Goal: Task Accomplishment & Management: Use online tool/utility

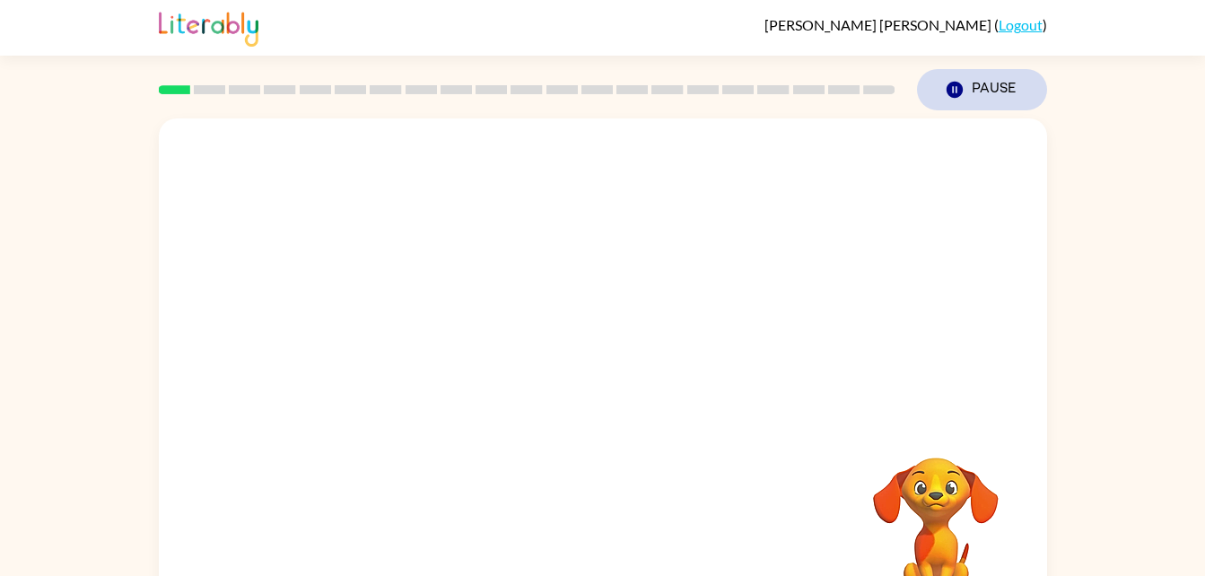
click at [984, 83] on button "Pause Pause" at bounding box center [982, 89] width 130 height 41
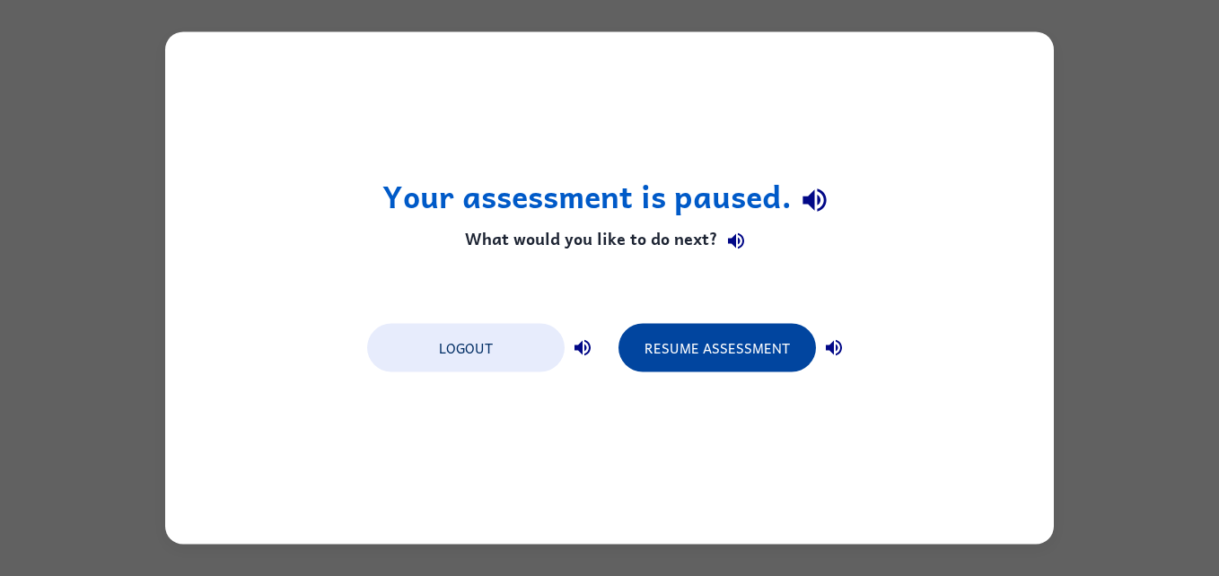
click at [762, 335] on button "Resume Assessment" at bounding box center [716, 348] width 197 height 48
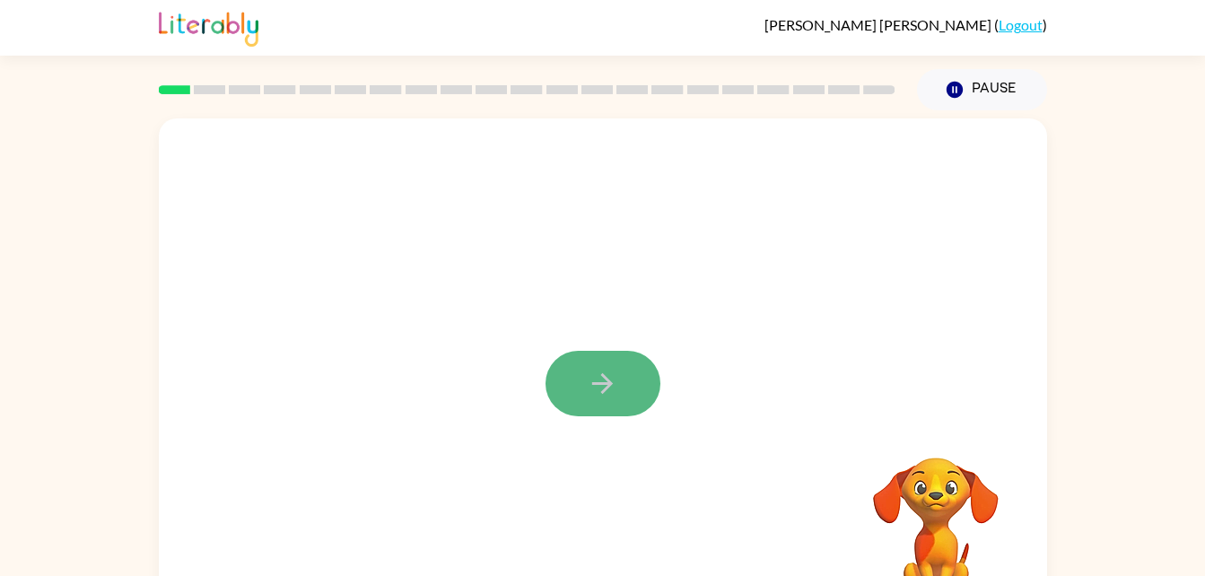
click at [599, 376] on icon "button" at bounding box center [602, 383] width 31 height 31
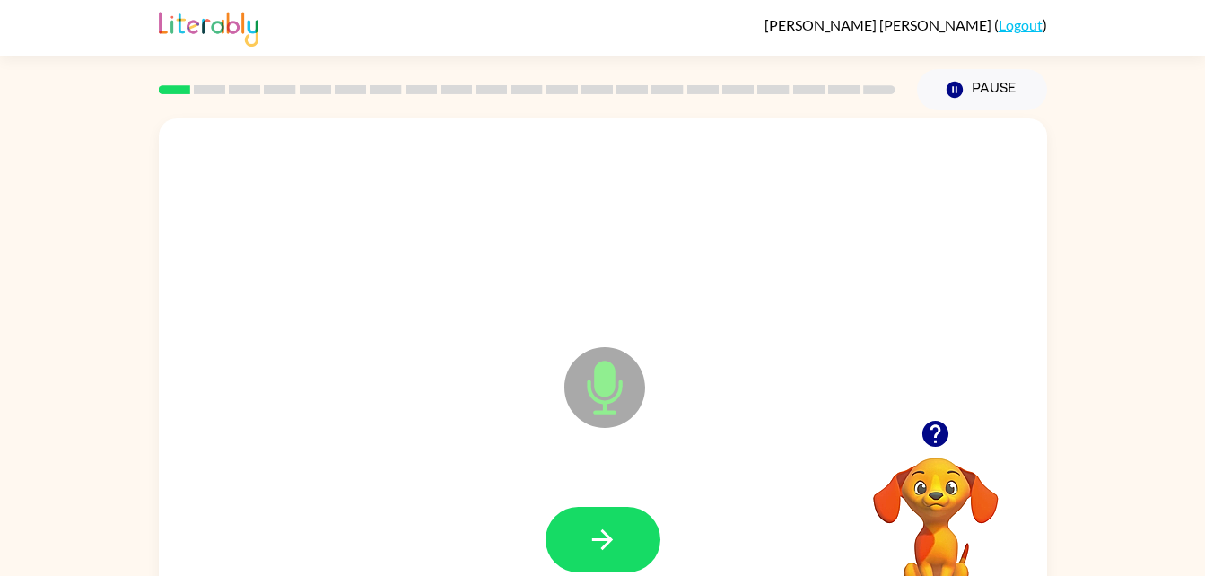
click at [605, 394] on icon "Microphone The Microphone is here when it is your turn to talk" at bounding box center [694, 410] width 269 height 135
click at [612, 531] on icon "button" at bounding box center [602, 539] width 31 height 31
click at [592, 415] on icon at bounding box center [604, 387] width 81 height 81
click at [624, 539] on button "button" at bounding box center [603, 540] width 115 height 66
click at [603, 399] on icon at bounding box center [604, 387] width 81 height 81
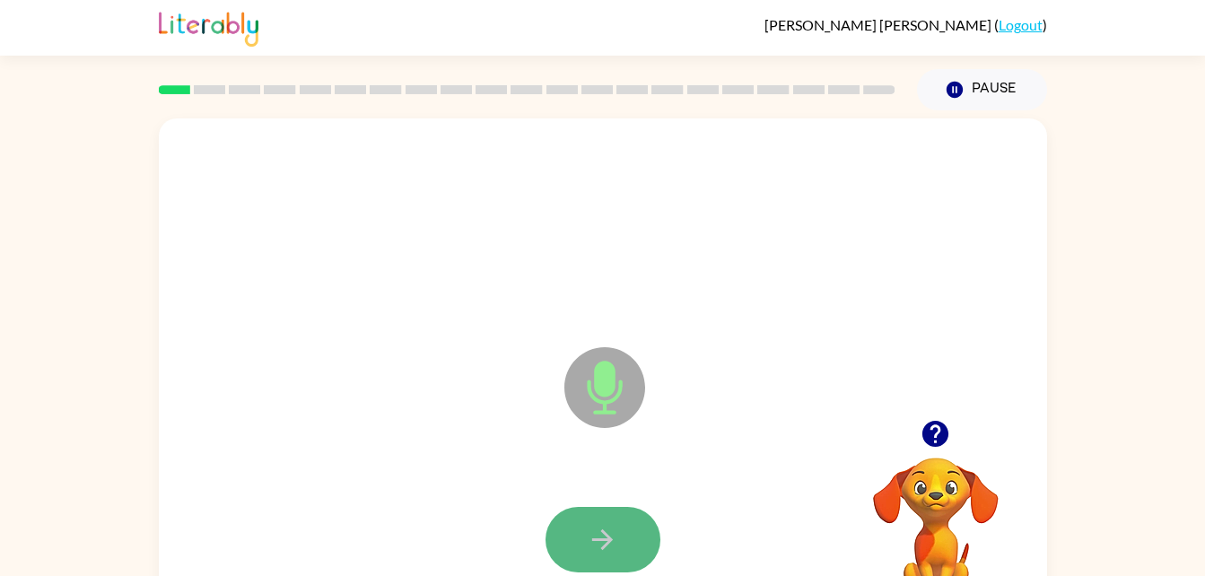
click at [623, 532] on button "button" at bounding box center [603, 540] width 115 height 66
click at [593, 391] on icon at bounding box center [604, 387] width 81 height 81
click at [624, 537] on button "button" at bounding box center [603, 540] width 115 height 66
click at [604, 375] on icon "Microphone The Microphone is here when it is your turn to talk" at bounding box center [694, 410] width 269 height 135
click at [606, 517] on button "button" at bounding box center [603, 540] width 115 height 66
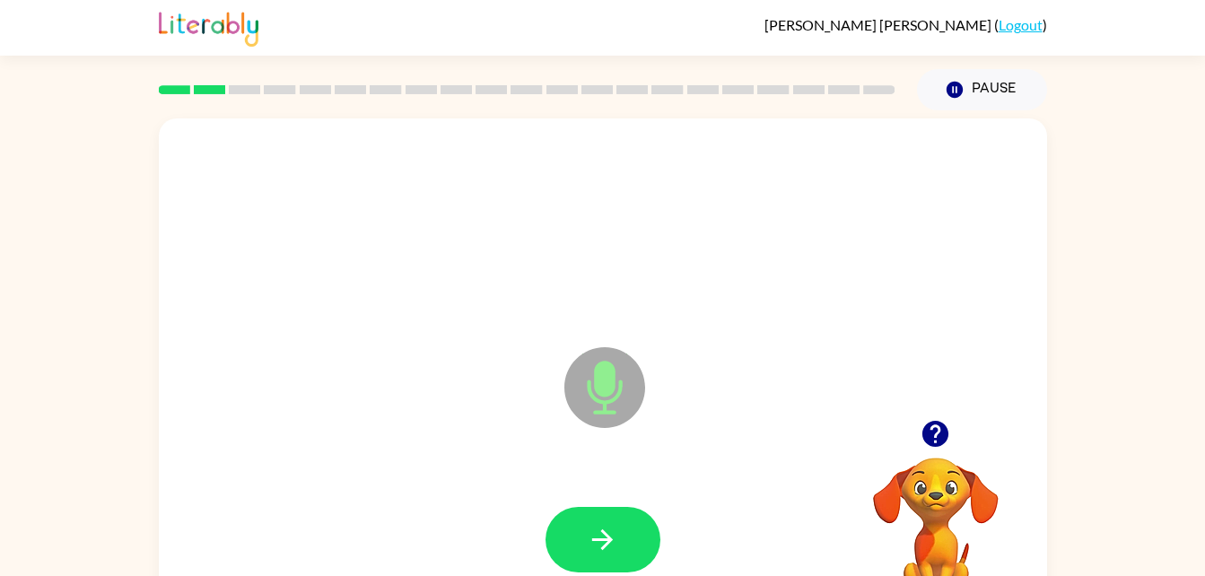
click at [601, 367] on icon "Microphone The Microphone is here when it is your turn to talk" at bounding box center [694, 410] width 269 height 135
click at [621, 539] on button "button" at bounding box center [603, 540] width 115 height 66
click at [594, 393] on icon at bounding box center [604, 387] width 81 height 81
drag, startPoint x: 572, startPoint y: 540, endPoint x: 580, endPoint y: 536, distance: 9.2
click at [572, 540] on button "button" at bounding box center [603, 540] width 115 height 66
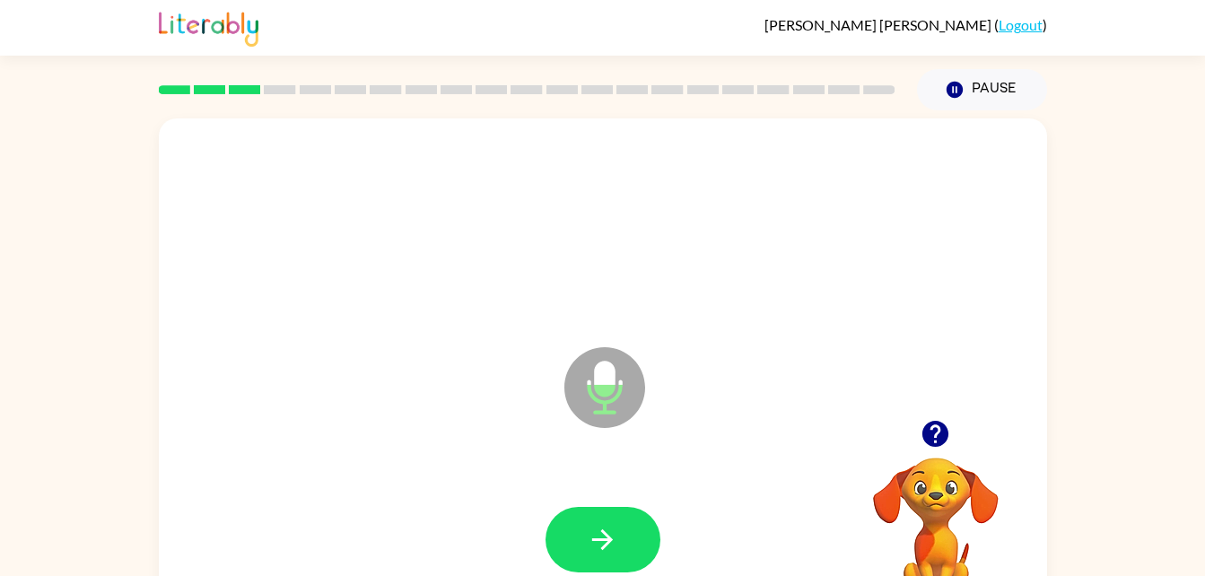
click at [607, 386] on icon "Microphone The Microphone is here when it is your turn to talk" at bounding box center [694, 410] width 269 height 135
click at [621, 535] on button "button" at bounding box center [603, 540] width 115 height 66
drag, startPoint x: 609, startPoint y: 365, endPoint x: 611, endPoint y: 394, distance: 28.8
click at [608, 366] on icon "Microphone The Microphone is here when it is your turn to talk" at bounding box center [694, 410] width 269 height 135
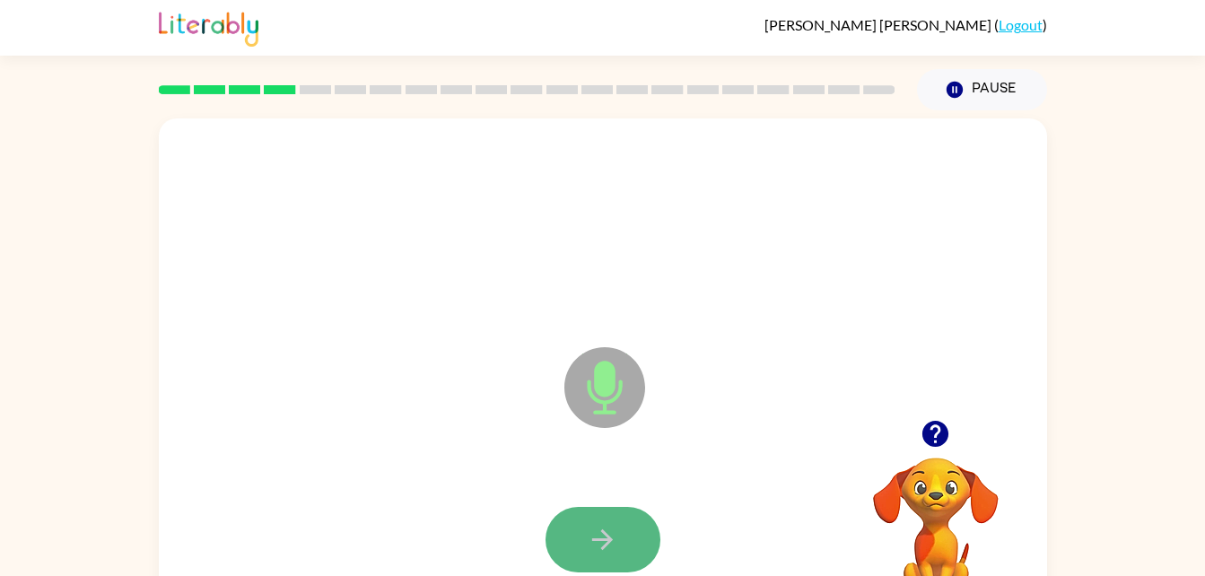
click at [608, 539] on icon "button" at bounding box center [602, 539] width 21 height 21
click at [623, 535] on button "button" at bounding box center [603, 540] width 115 height 66
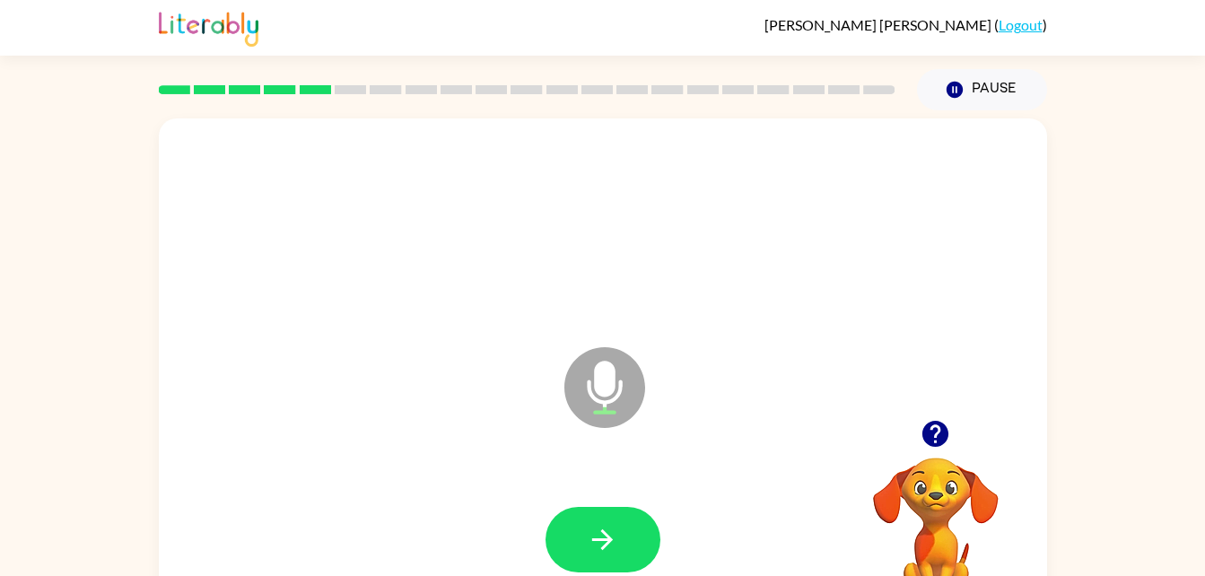
click at [625, 397] on icon at bounding box center [604, 387] width 81 height 81
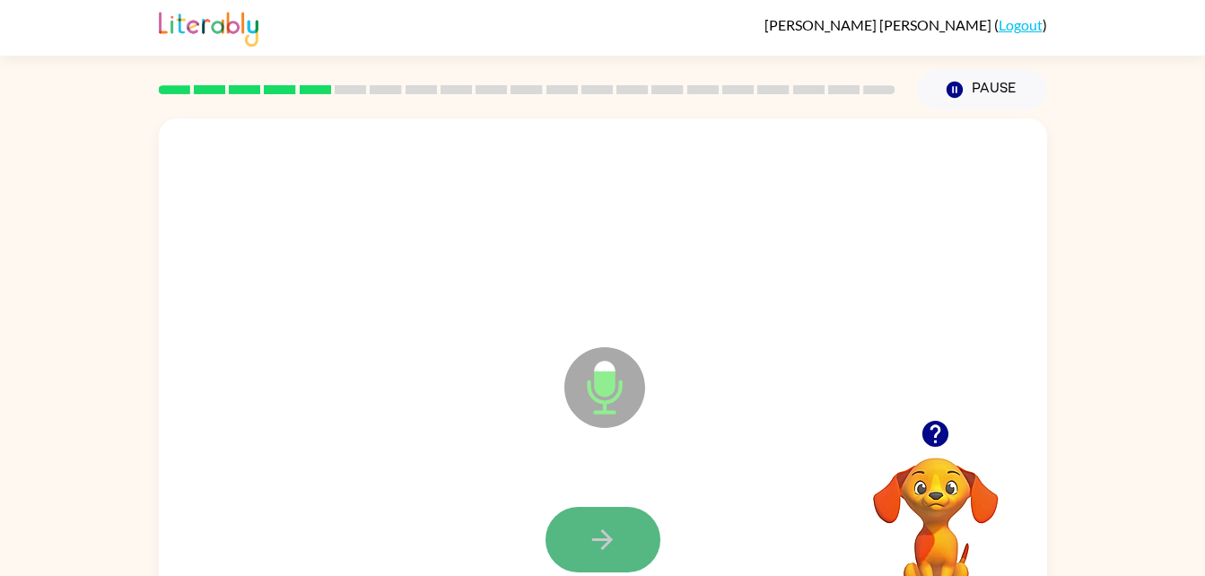
click at [577, 534] on button "button" at bounding box center [603, 540] width 115 height 66
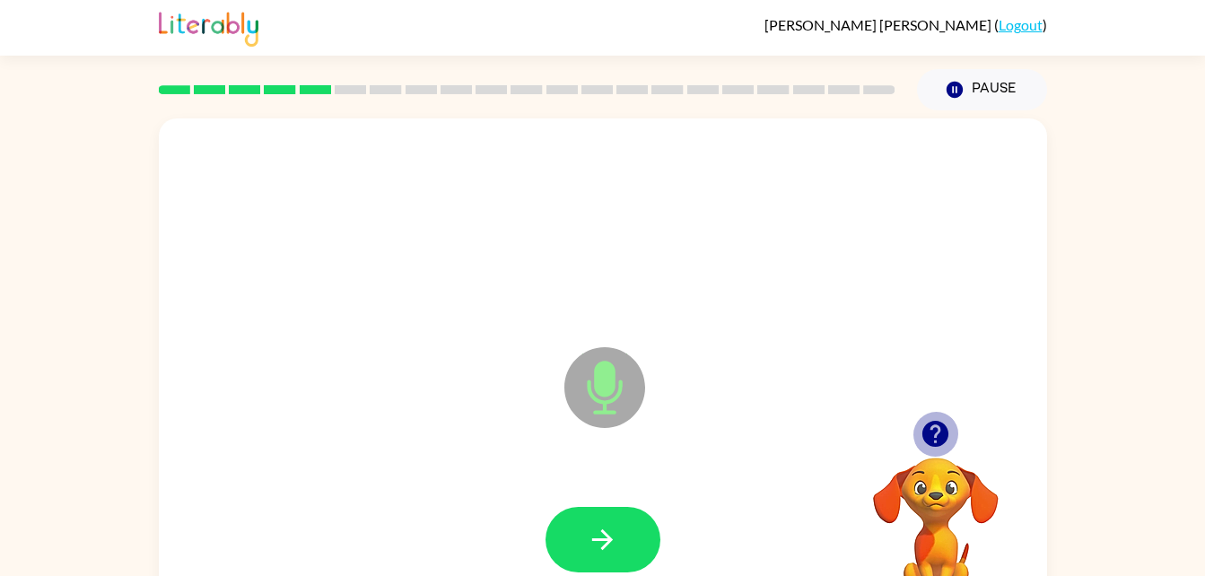
click at [928, 429] on icon "button" at bounding box center [935, 434] width 26 height 26
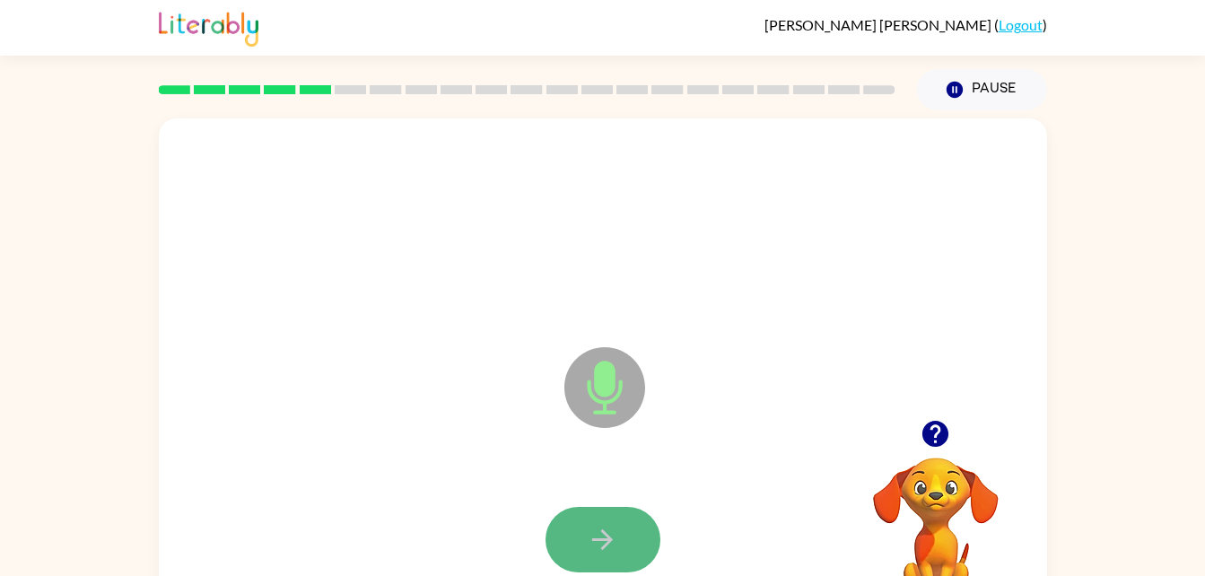
click at [620, 520] on button "button" at bounding box center [603, 540] width 115 height 66
click at [627, 525] on button "button" at bounding box center [603, 540] width 115 height 66
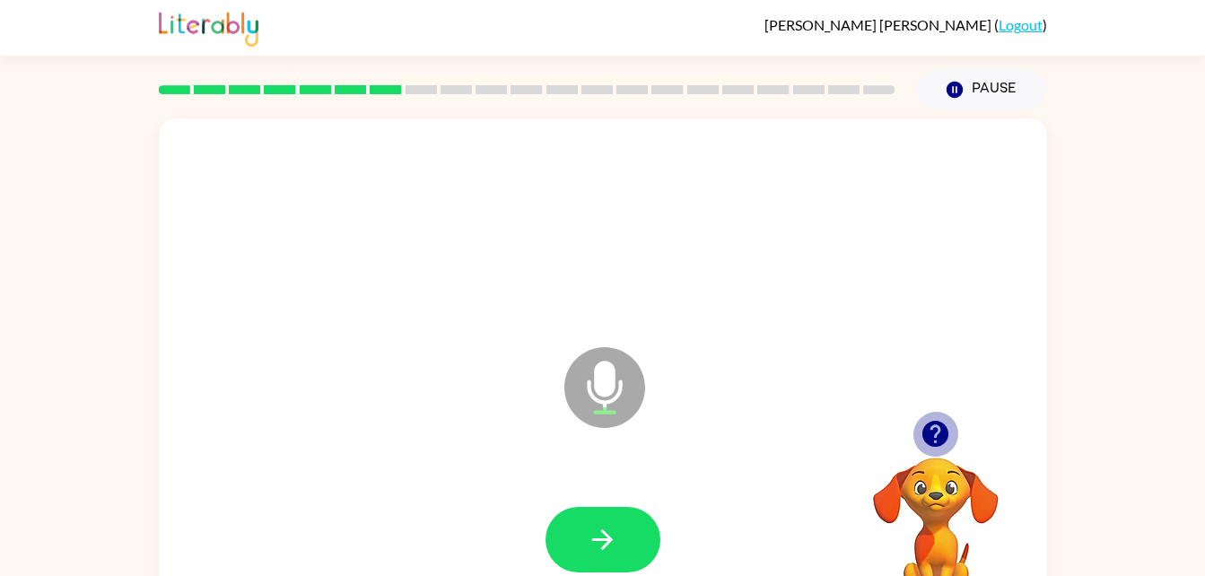
click at [929, 432] on icon "button" at bounding box center [935, 434] width 26 height 26
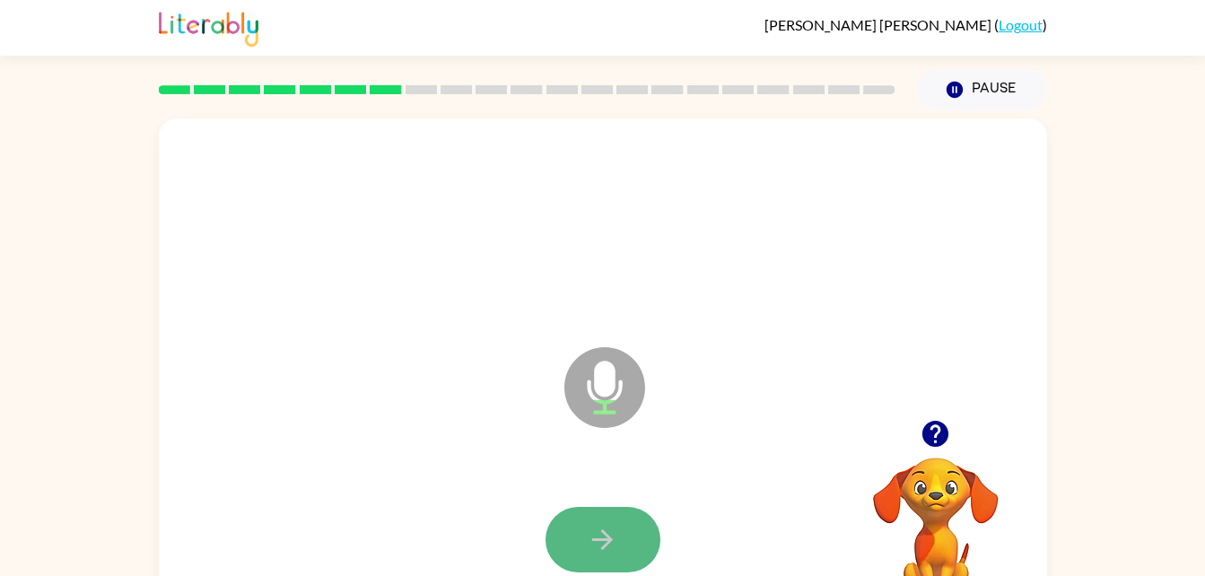
click at [618, 545] on button "button" at bounding box center [603, 540] width 115 height 66
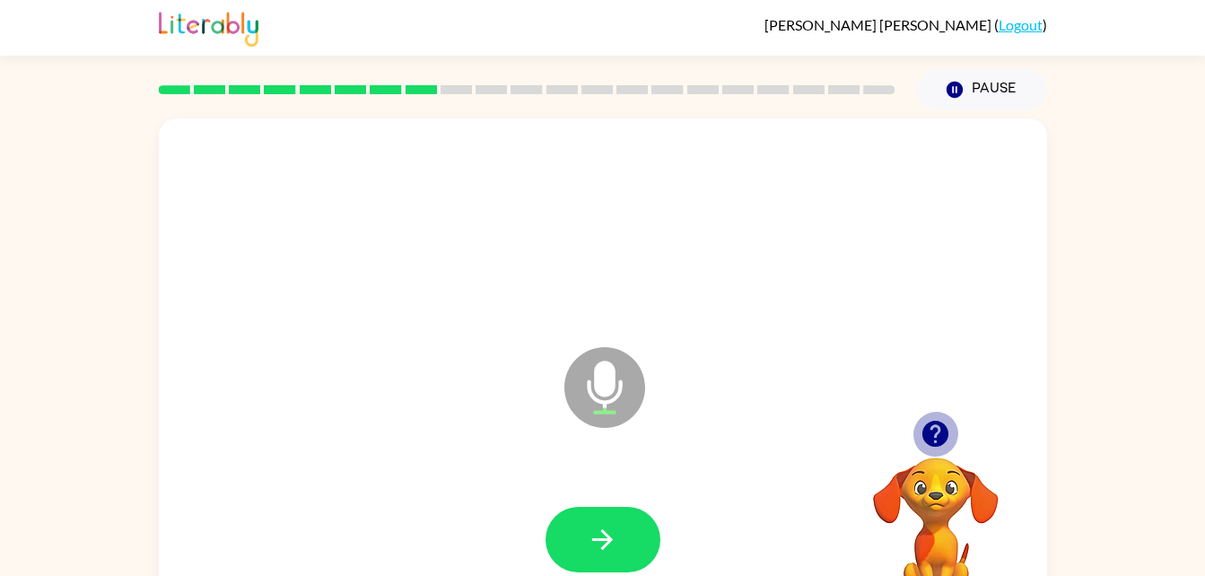
click at [928, 431] on icon "button" at bounding box center [935, 434] width 26 height 26
click at [939, 432] on icon "button" at bounding box center [935, 433] width 31 height 31
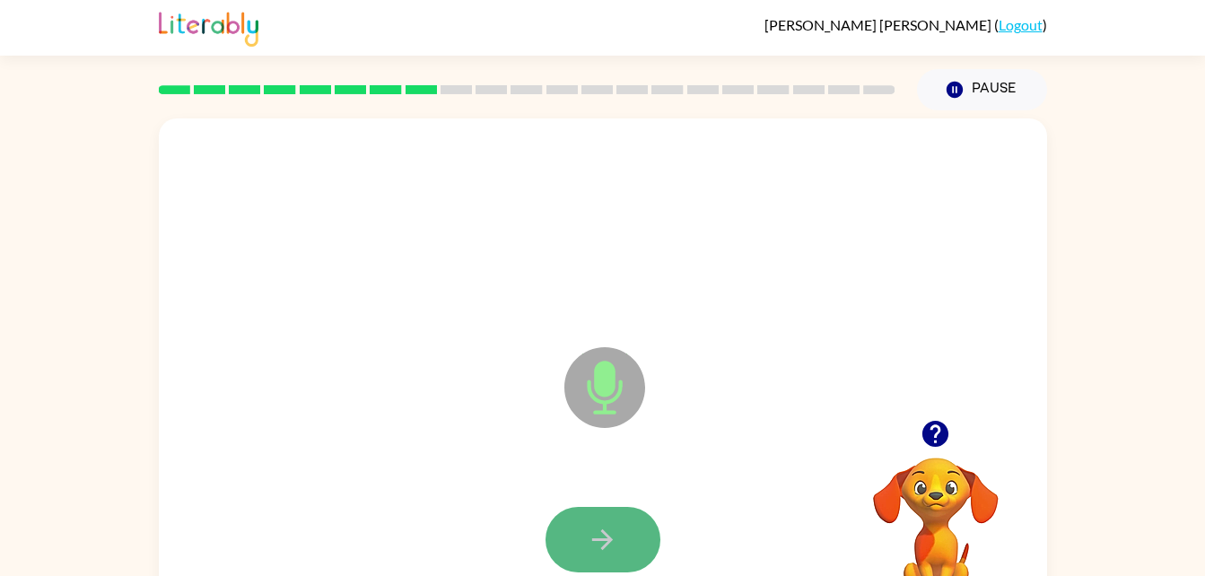
click at [624, 529] on button "button" at bounding box center [603, 540] width 115 height 66
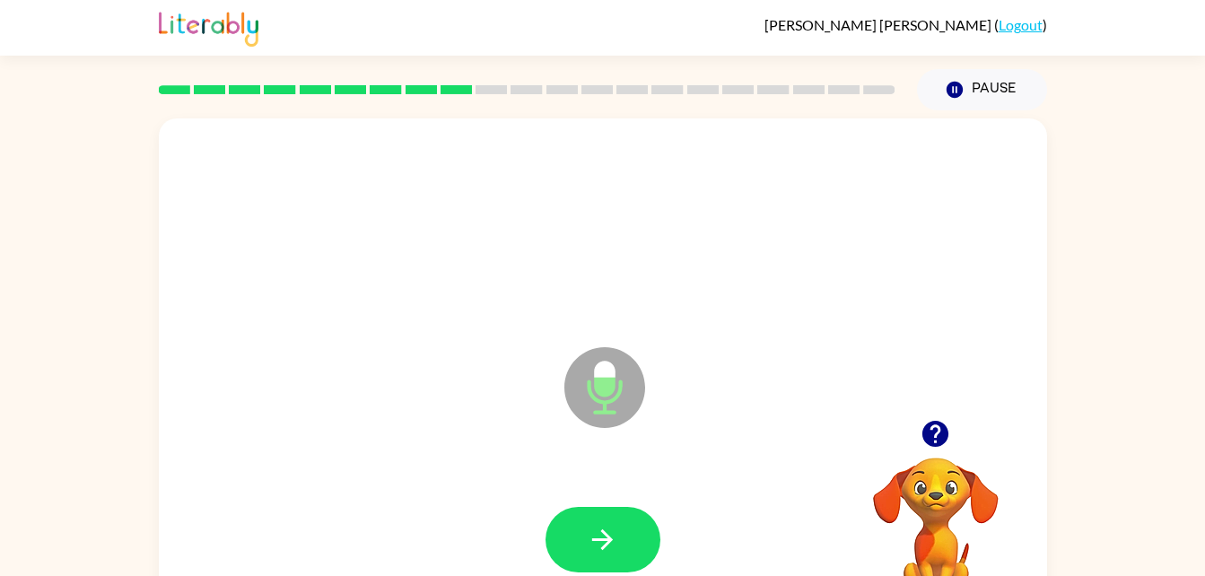
click at [615, 382] on icon "Microphone The Microphone is here when it is your turn to talk" at bounding box center [694, 410] width 269 height 135
click at [609, 534] on icon "button" at bounding box center [602, 539] width 31 height 31
click at [625, 401] on icon at bounding box center [604, 387] width 81 height 81
click at [597, 537] on icon "button" at bounding box center [602, 539] width 31 height 31
drag, startPoint x: 590, startPoint y: 550, endPoint x: 597, endPoint y: 529, distance: 21.9
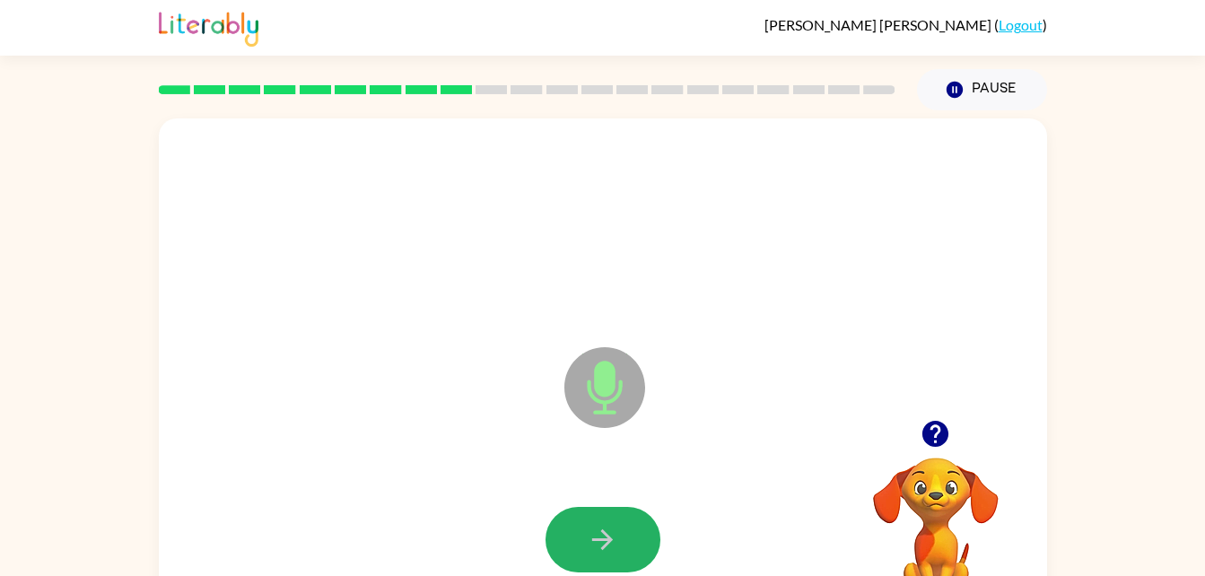
click at [597, 529] on icon "button" at bounding box center [602, 539] width 31 height 31
click at [624, 529] on button "button" at bounding box center [603, 540] width 115 height 66
drag, startPoint x: 591, startPoint y: 537, endPoint x: 573, endPoint y: 515, distance: 28.7
click at [590, 534] on icon "button" at bounding box center [602, 539] width 31 height 31
drag, startPoint x: 633, startPoint y: 530, endPoint x: 627, endPoint y: 521, distance: 10.5
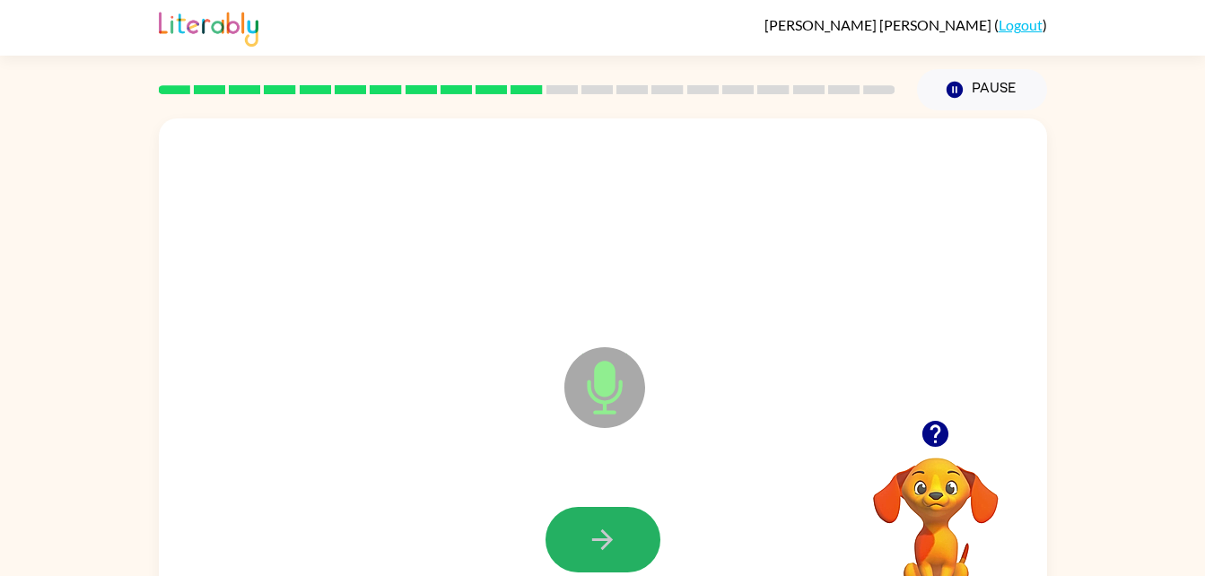
click at [631, 526] on button "button" at bounding box center [603, 540] width 115 height 66
drag, startPoint x: 622, startPoint y: 537, endPoint x: 508, endPoint y: 475, distance: 129.7
click at [620, 537] on button "button" at bounding box center [603, 540] width 115 height 66
click at [633, 524] on button "button" at bounding box center [603, 540] width 115 height 66
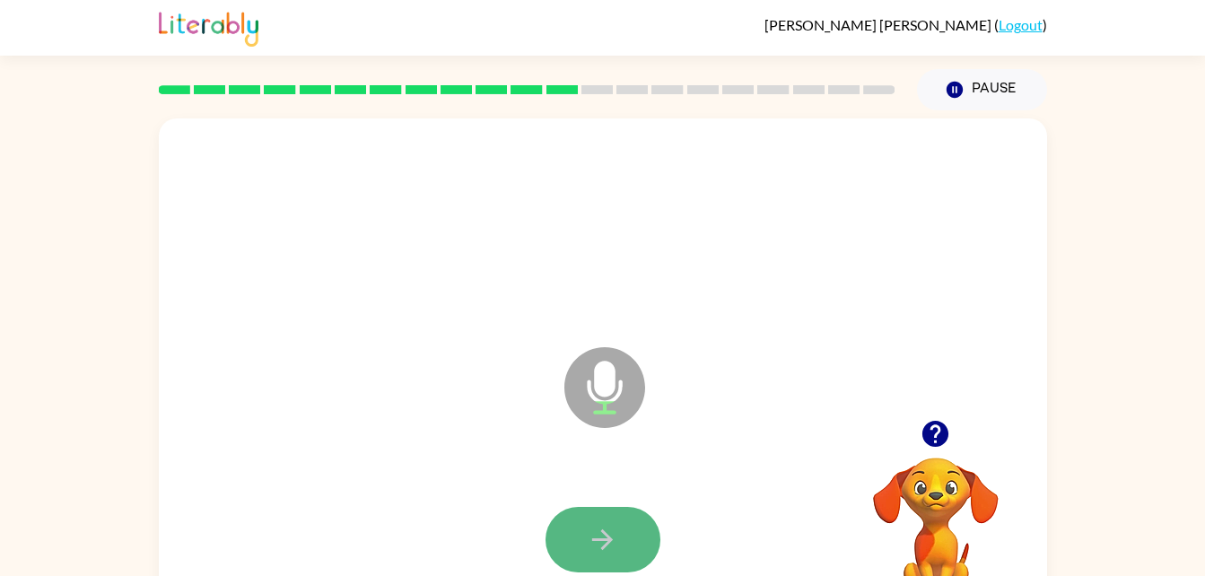
click at [606, 536] on icon "button" at bounding box center [602, 539] width 21 height 21
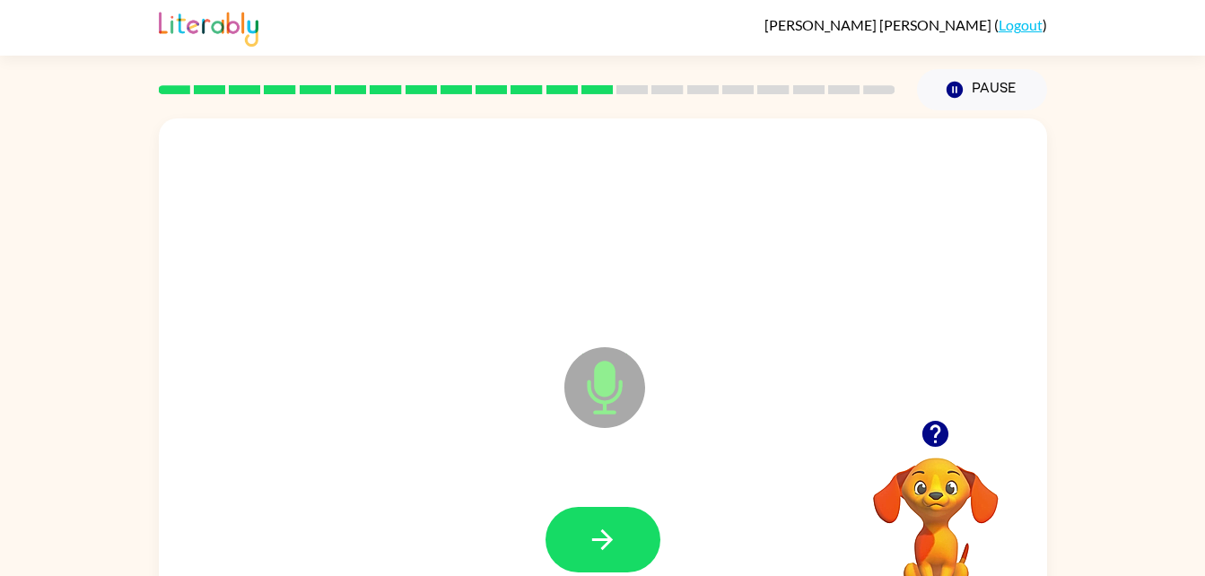
click at [581, 450] on icon "Microphone The Microphone is here when it is your turn to talk" at bounding box center [694, 410] width 269 height 135
click at [610, 520] on button "button" at bounding box center [603, 540] width 115 height 66
click at [608, 534] on icon "button" at bounding box center [602, 539] width 31 height 31
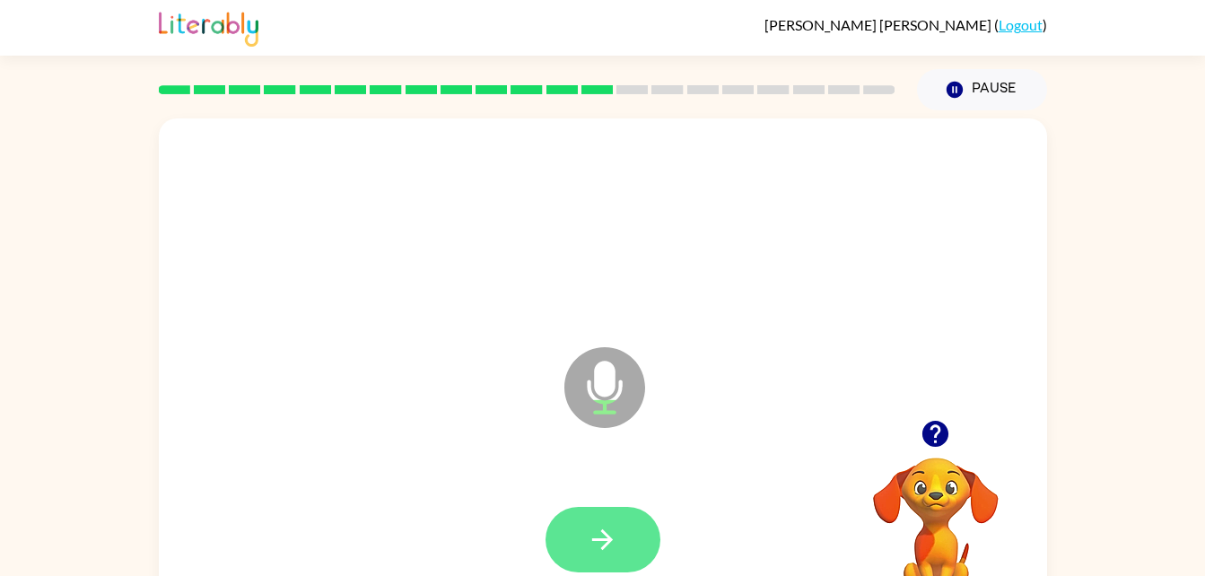
click at [610, 523] on button "button" at bounding box center [603, 540] width 115 height 66
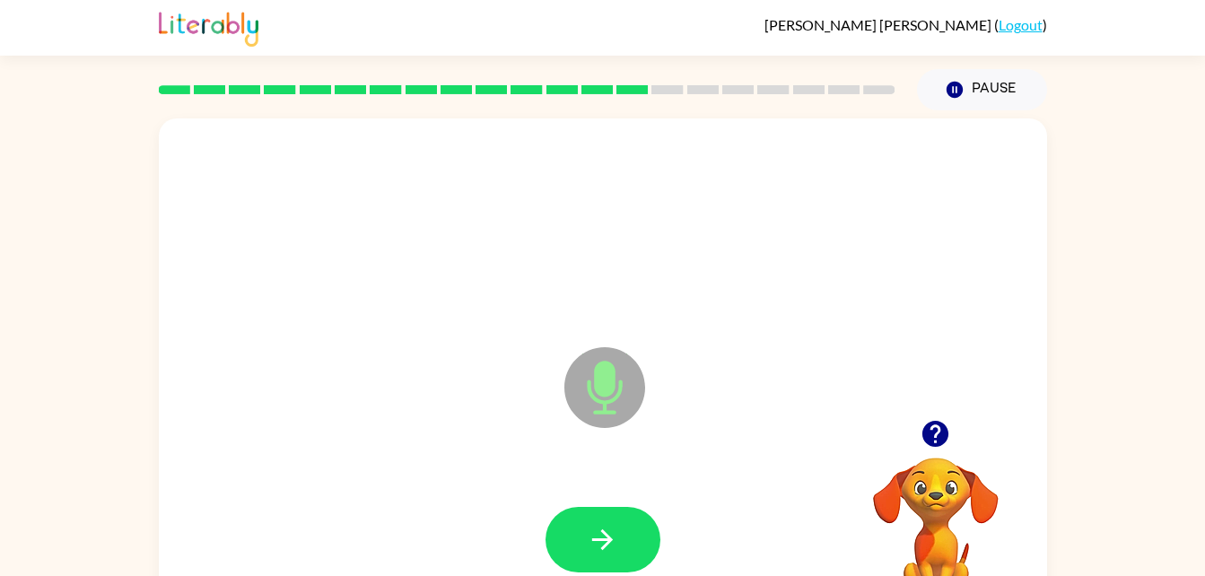
click at [607, 536] on icon "button" at bounding box center [602, 539] width 21 height 21
click at [604, 524] on button "button" at bounding box center [603, 540] width 115 height 66
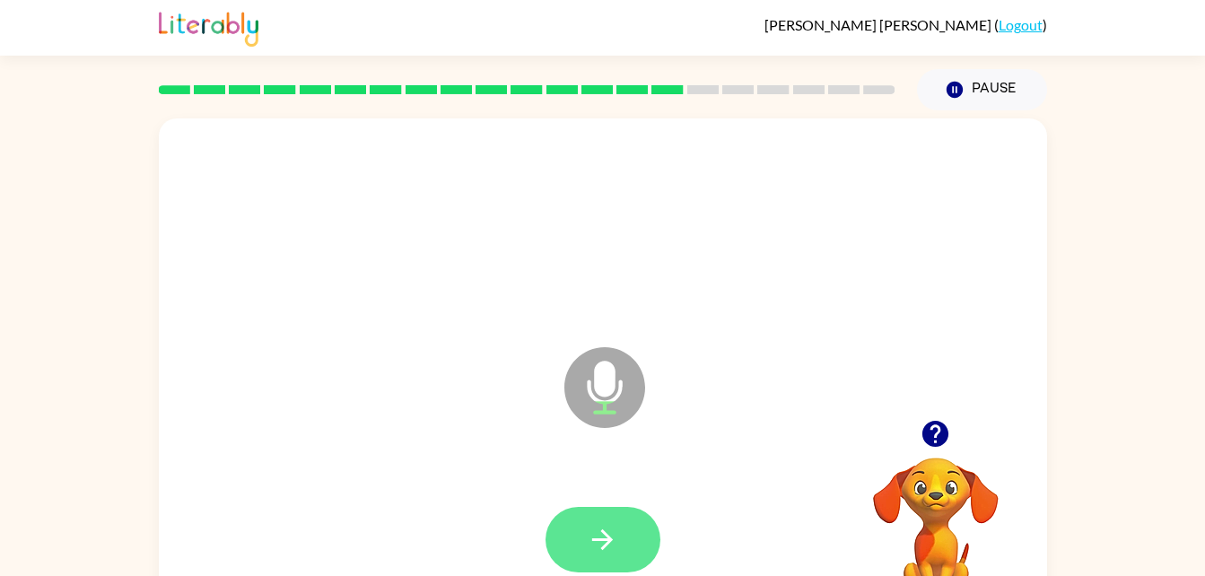
click at [603, 536] on icon "button" at bounding box center [602, 539] width 31 height 31
click at [601, 528] on icon "button" at bounding box center [602, 539] width 31 height 31
click at [610, 532] on icon "button" at bounding box center [602, 539] width 31 height 31
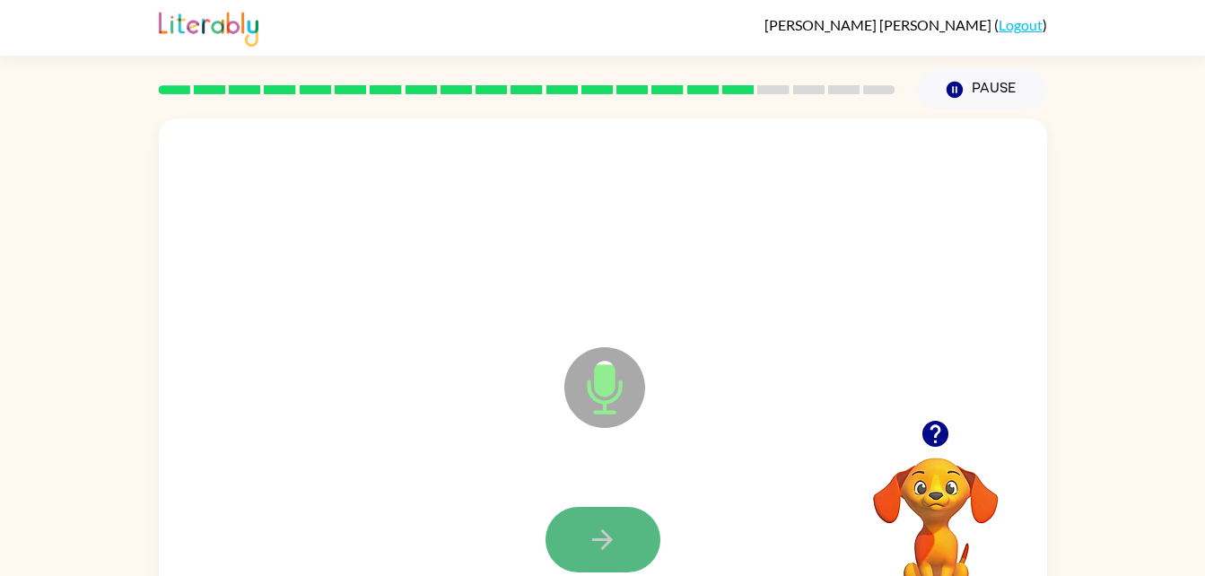
click at [636, 528] on button "button" at bounding box center [603, 540] width 115 height 66
drag, startPoint x: 632, startPoint y: 522, endPoint x: 667, endPoint y: 506, distance: 38.5
click at [634, 521] on button "button" at bounding box center [603, 540] width 115 height 66
click at [617, 534] on icon "button" at bounding box center [602, 539] width 31 height 31
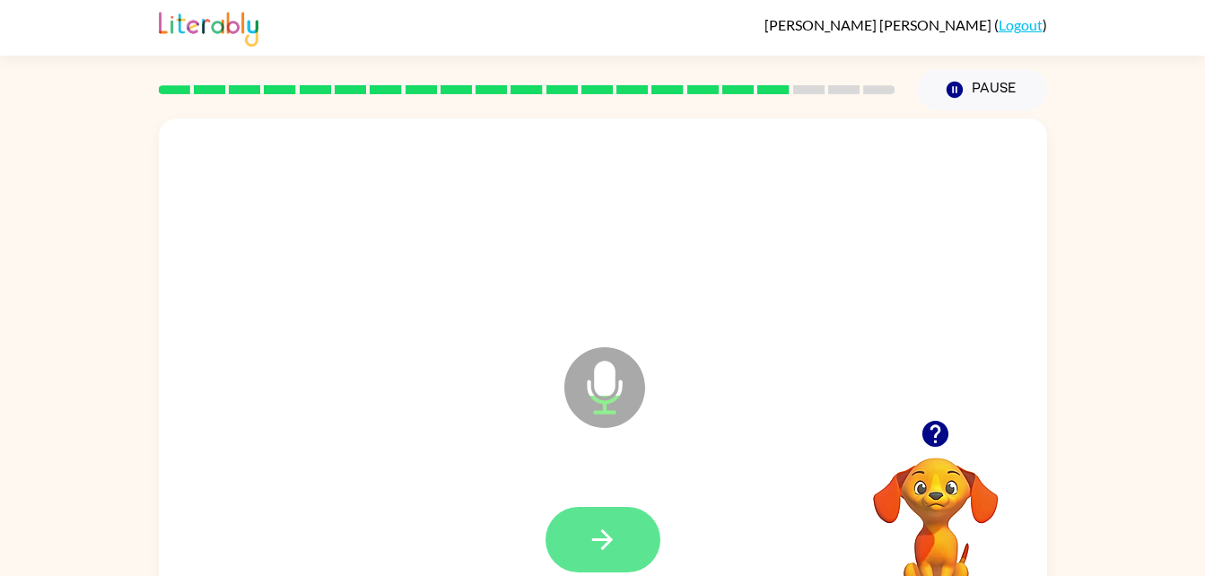
click at [617, 537] on icon "button" at bounding box center [602, 539] width 31 height 31
click at [589, 524] on icon "button" at bounding box center [602, 539] width 31 height 31
click at [588, 562] on button "button" at bounding box center [603, 540] width 115 height 66
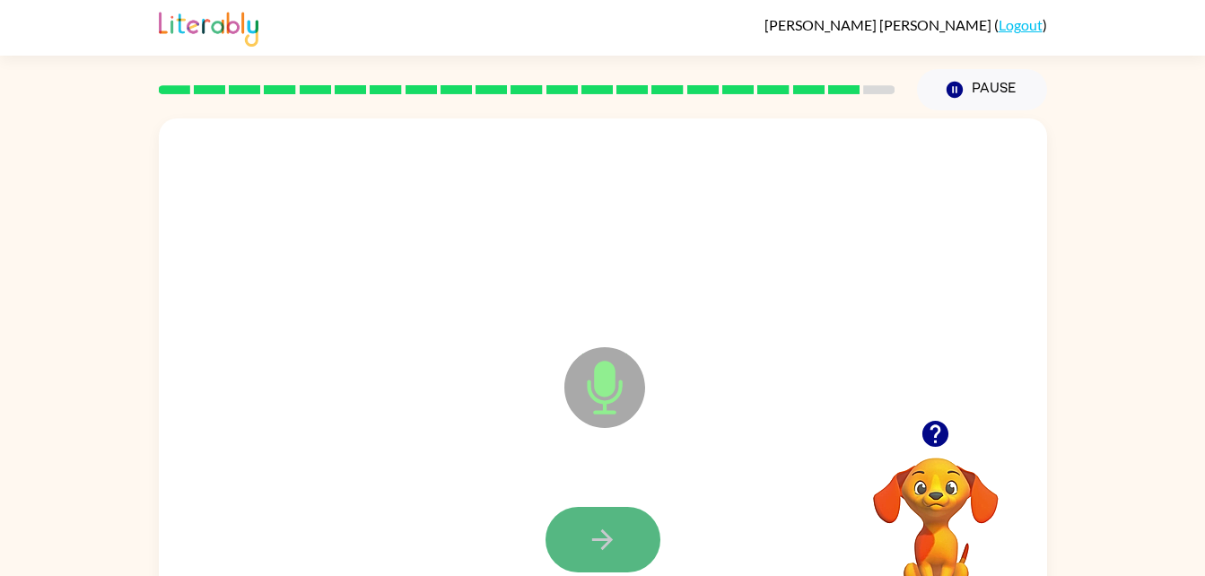
click at [614, 538] on icon "button" at bounding box center [602, 539] width 31 height 31
click at [609, 539] on icon "button" at bounding box center [602, 539] width 21 height 21
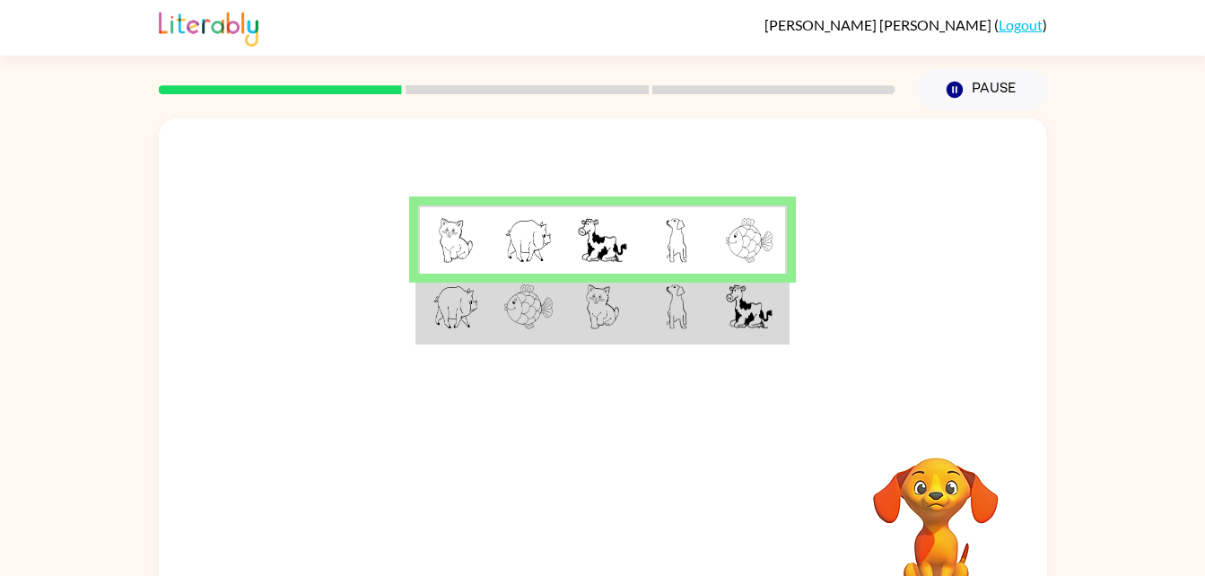
click at [569, 302] on td at bounding box center [602, 308] width 74 height 69
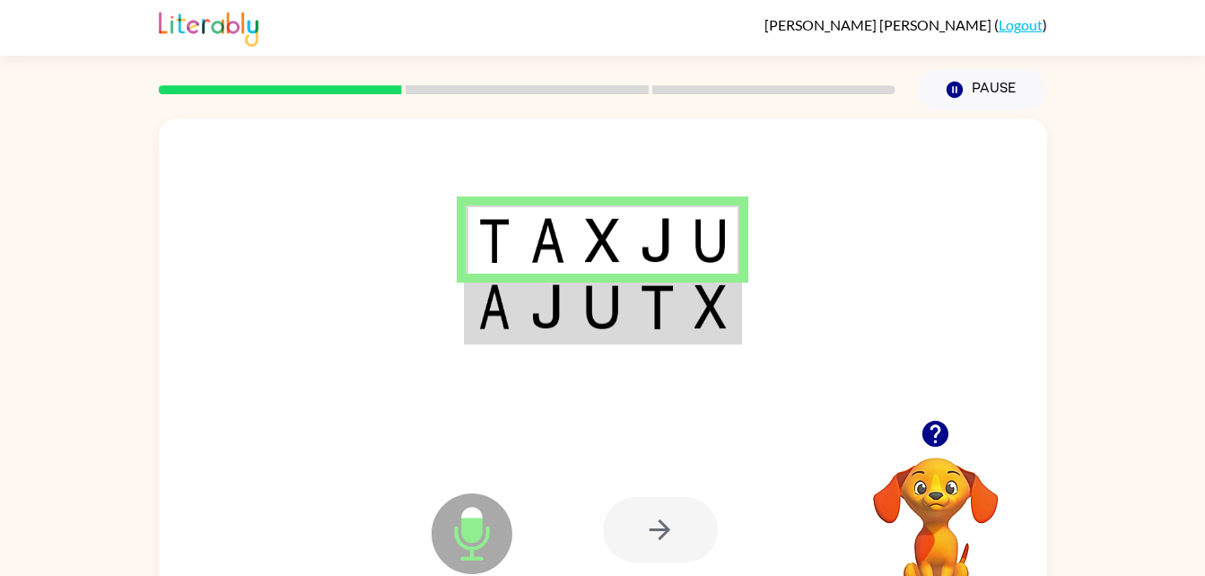
click at [550, 325] on img at bounding box center [547, 306] width 34 height 45
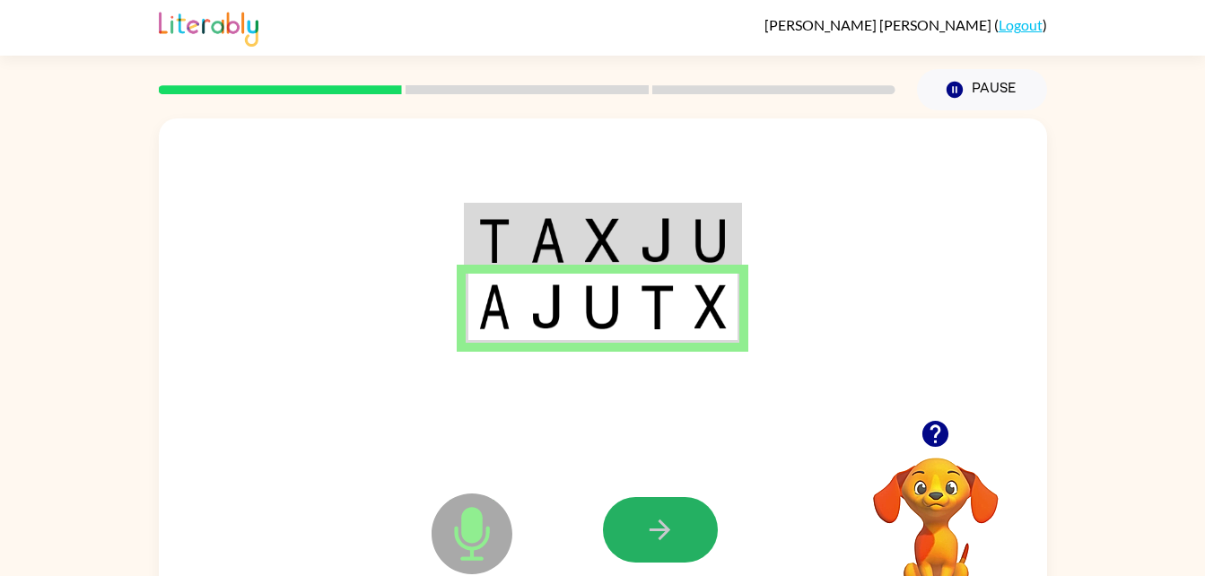
drag, startPoint x: 655, startPoint y: 518, endPoint x: 663, endPoint y: 510, distance: 11.4
click at [654, 519] on icon "button" at bounding box center [659, 529] width 31 height 31
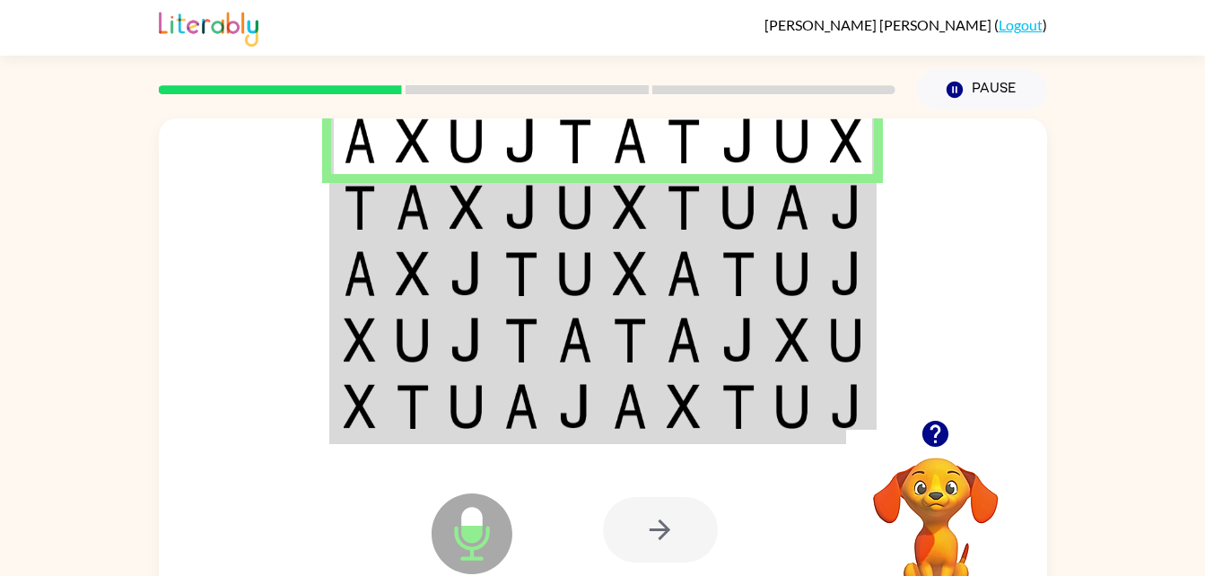
click at [648, 212] on td at bounding box center [630, 207] width 55 height 66
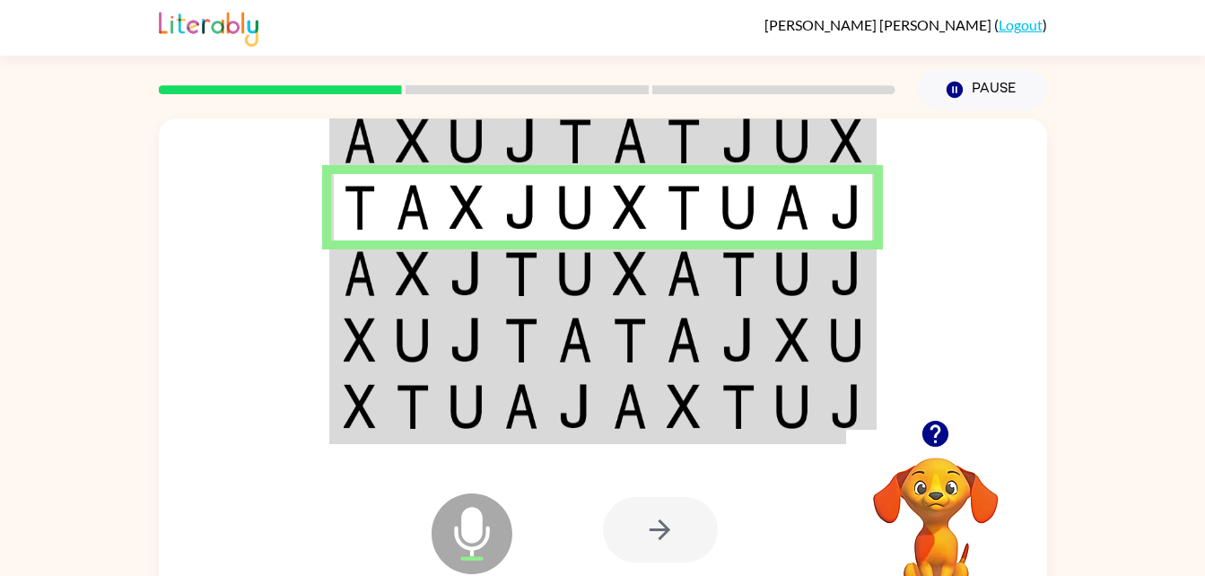
click at [383, 265] on td at bounding box center [358, 273] width 55 height 66
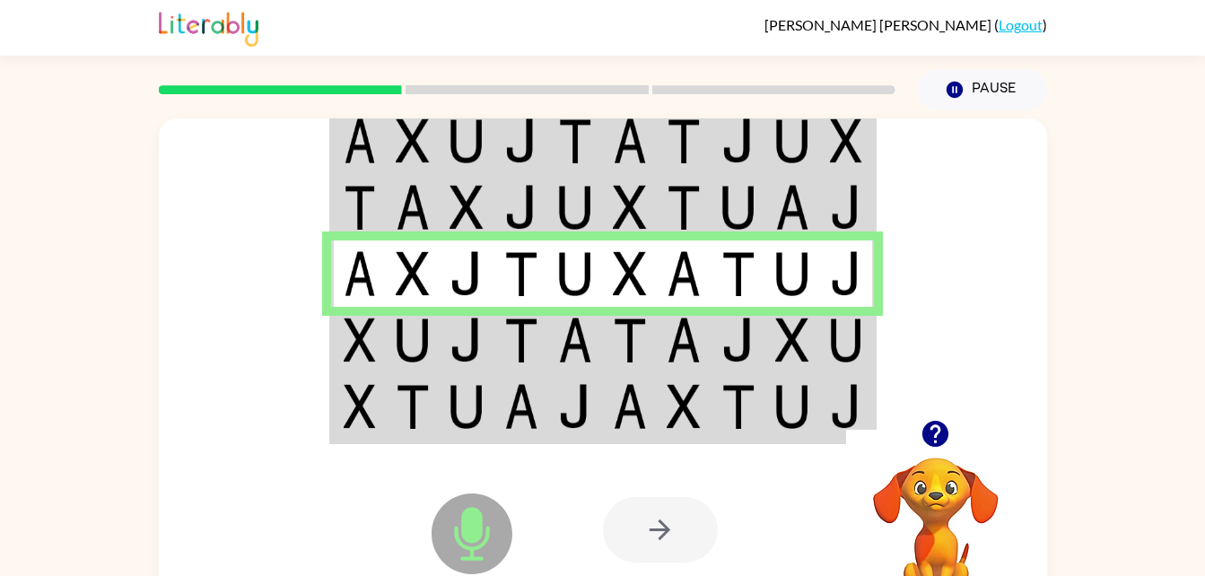
click at [558, 337] on img at bounding box center [575, 340] width 34 height 45
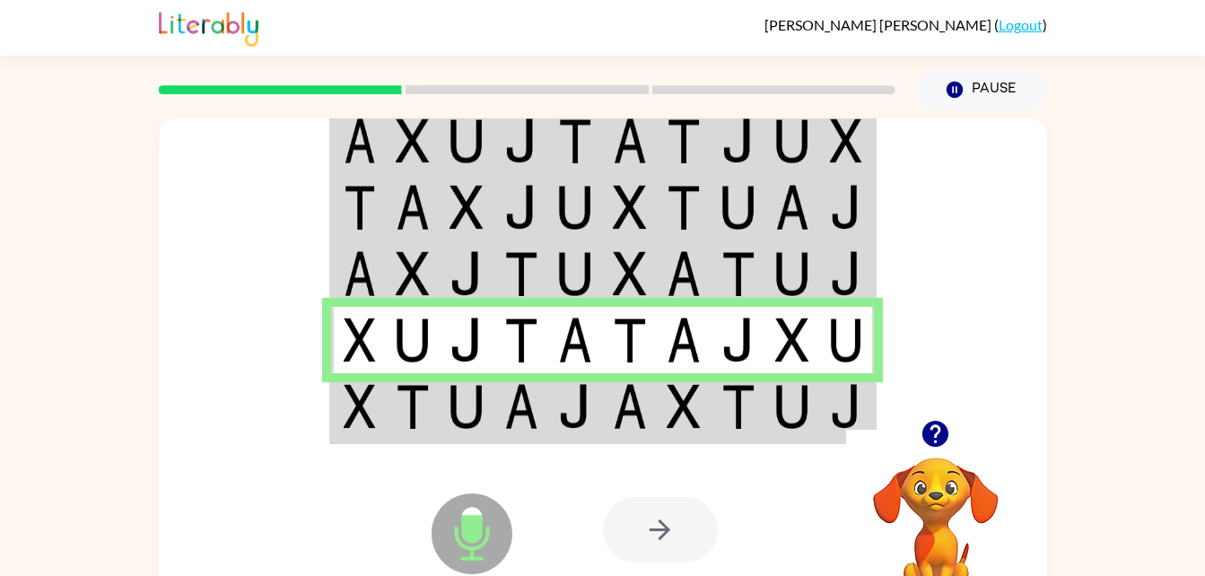
click at [678, 396] on img at bounding box center [684, 406] width 34 height 45
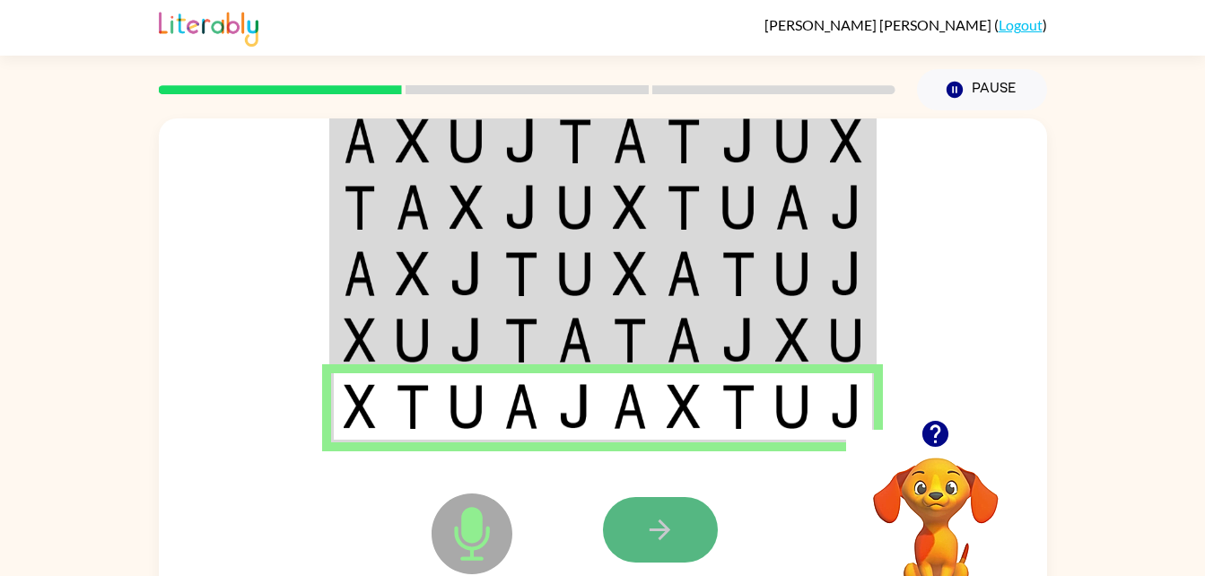
click at [655, 525] on icon "button" at bounding box center [659, 529] width 31 height 31
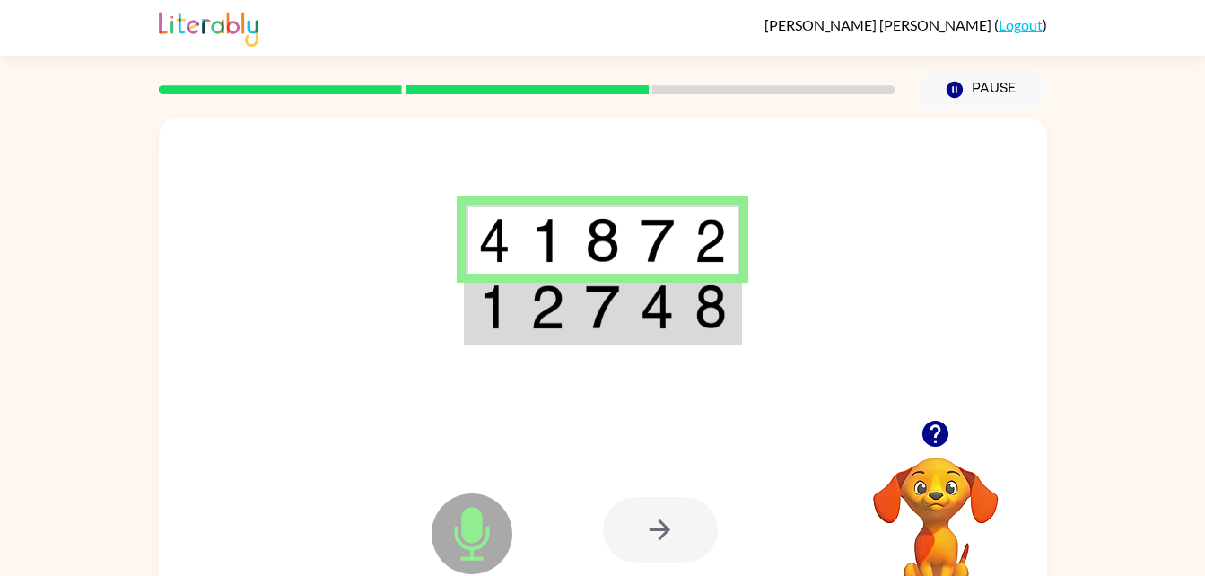
click at [714, 319] on img at bounding box center [711, 306] width 32 height 45
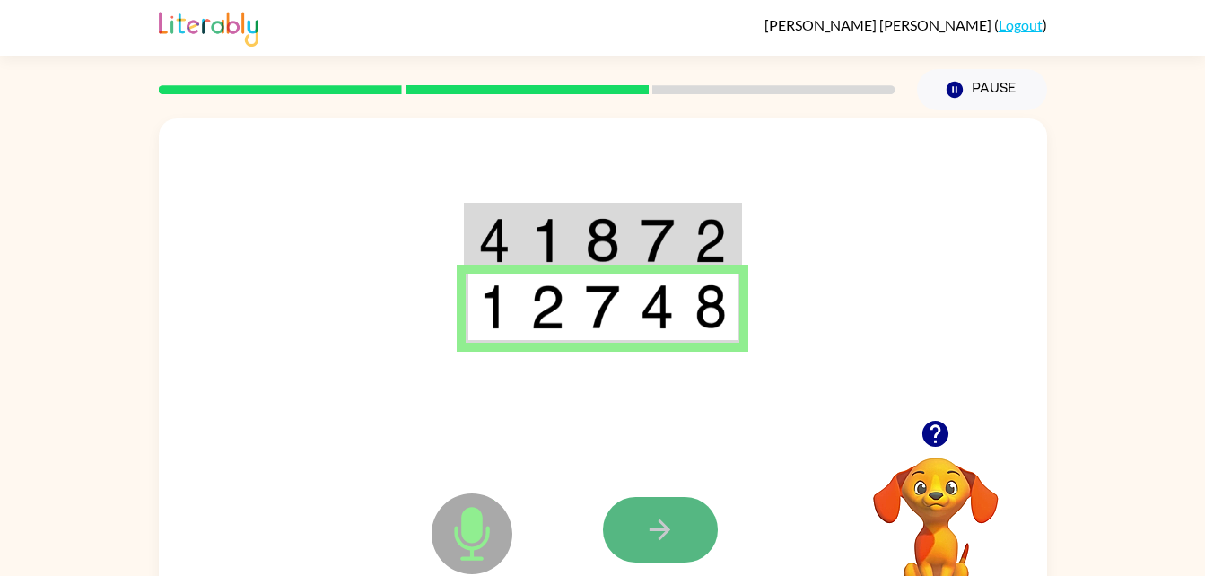
click at [668, 537] on icon "button" at bounding box center [659, 529] width 31 height 31
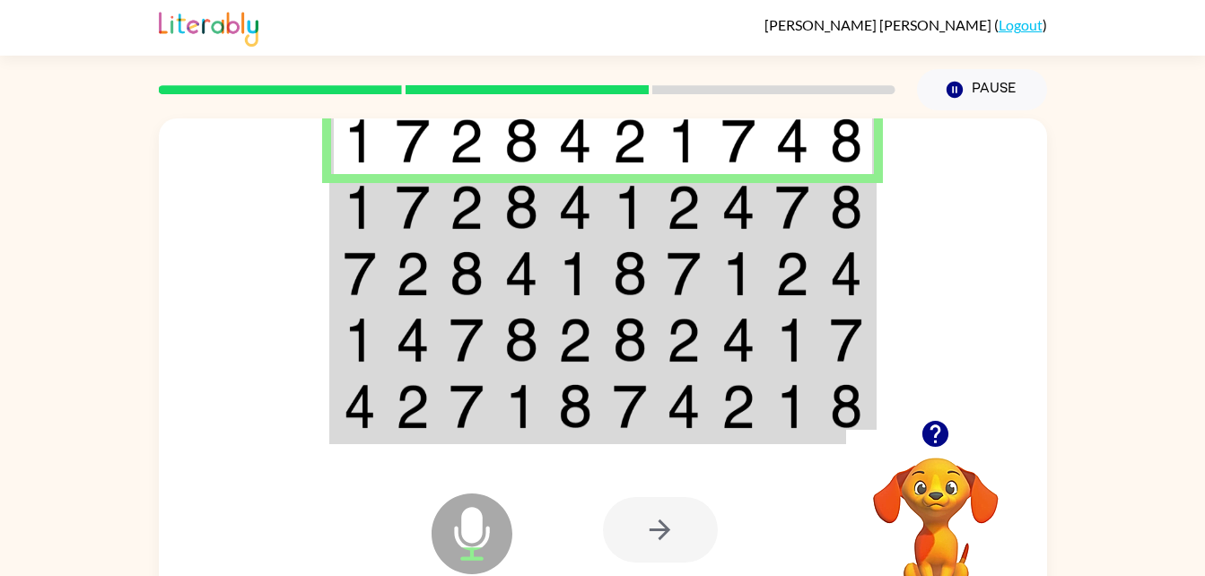
click at [728, 197] on img at bounding box center [738, 207] width 34 height 45
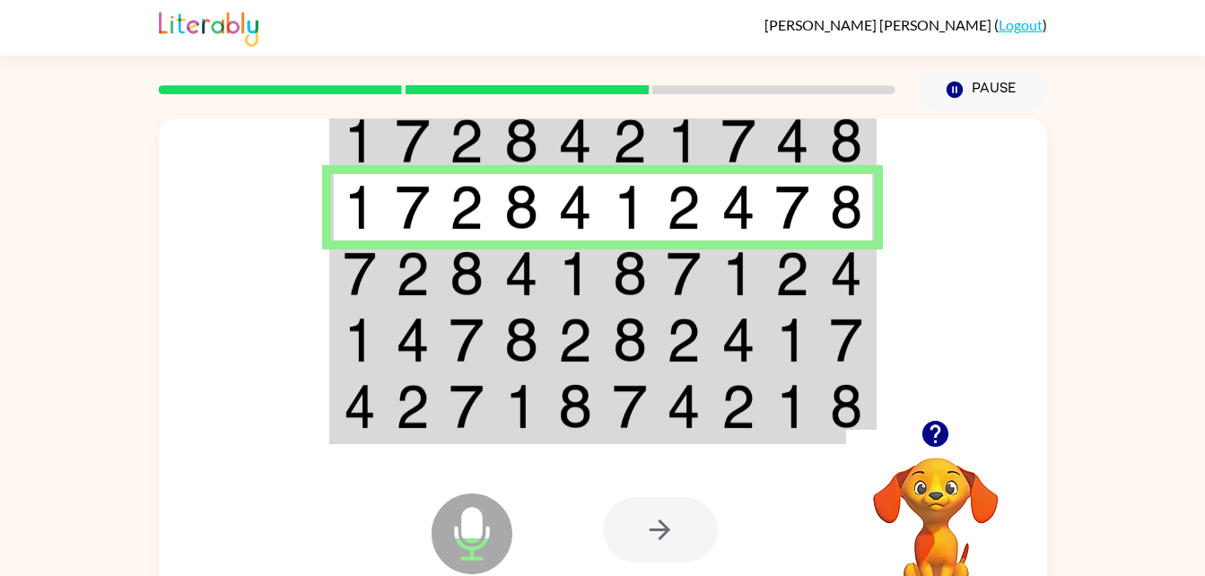
click at [431, 275] on td at bounding box center [413, 273] width 55 height 66
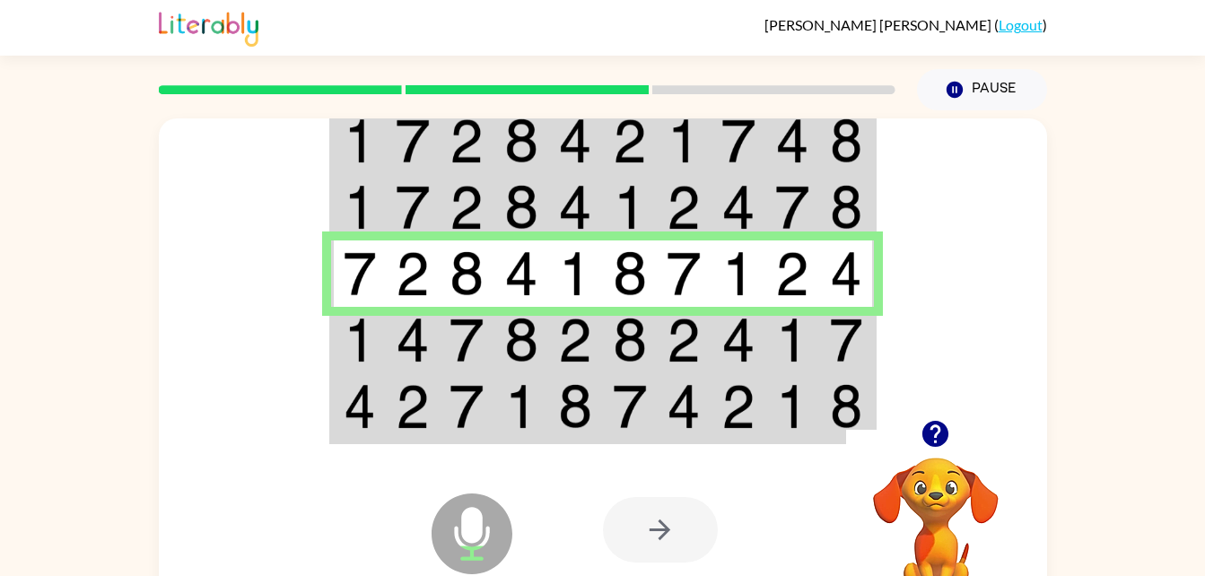
click at [685, 333] on img at bounding box center [684, 340] width 34 height 45
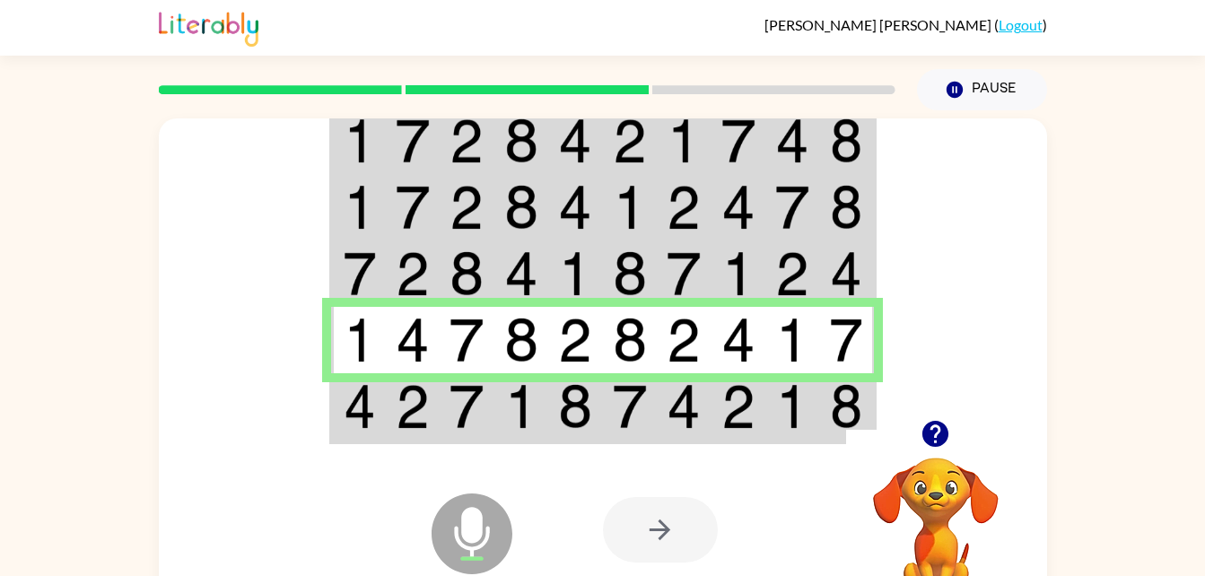
click at [562, 413] on img at bounding box center [575, 406] width 34 height 45
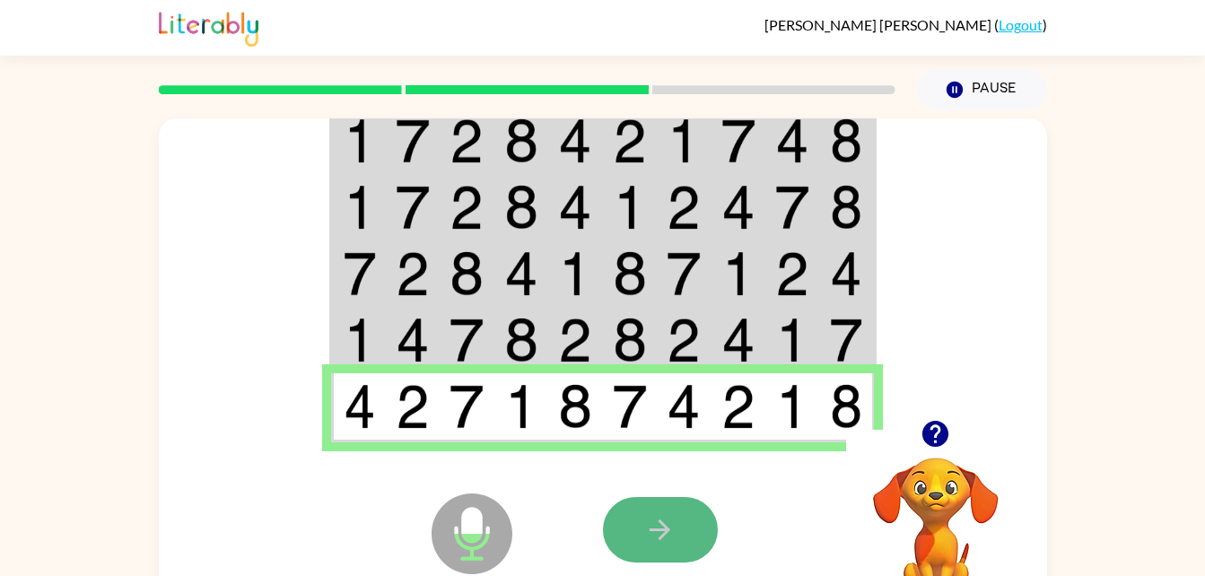
click at [641, 520] on button "button" at bounding box center [660, 530] width 115 height 66
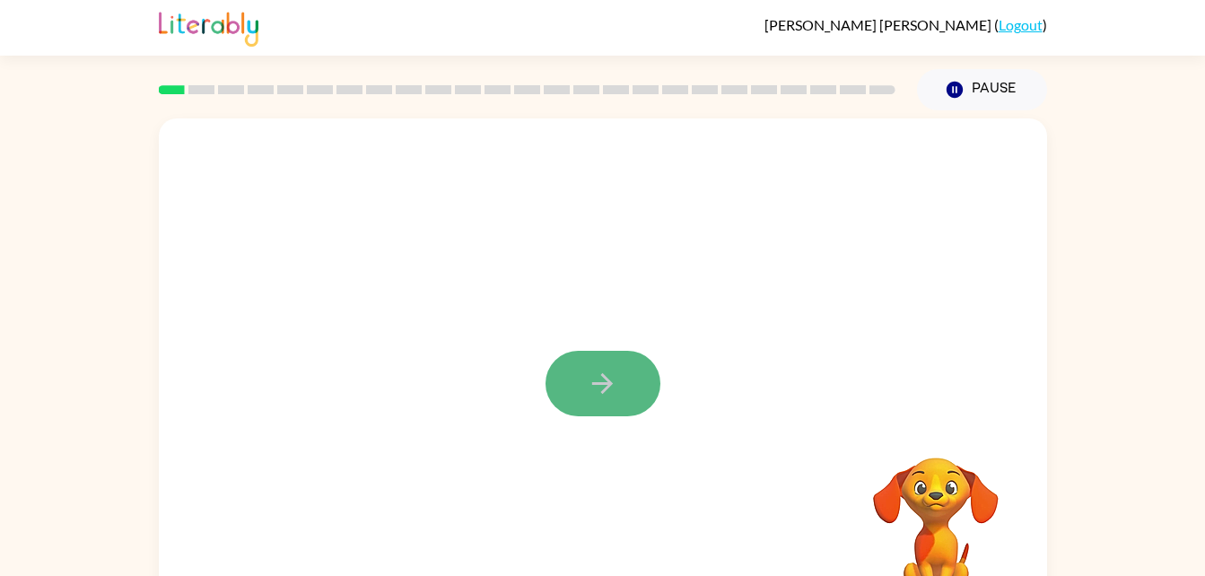
click at [620, 377] on button "button" at bounding box center [603, 384] width 115 height 66
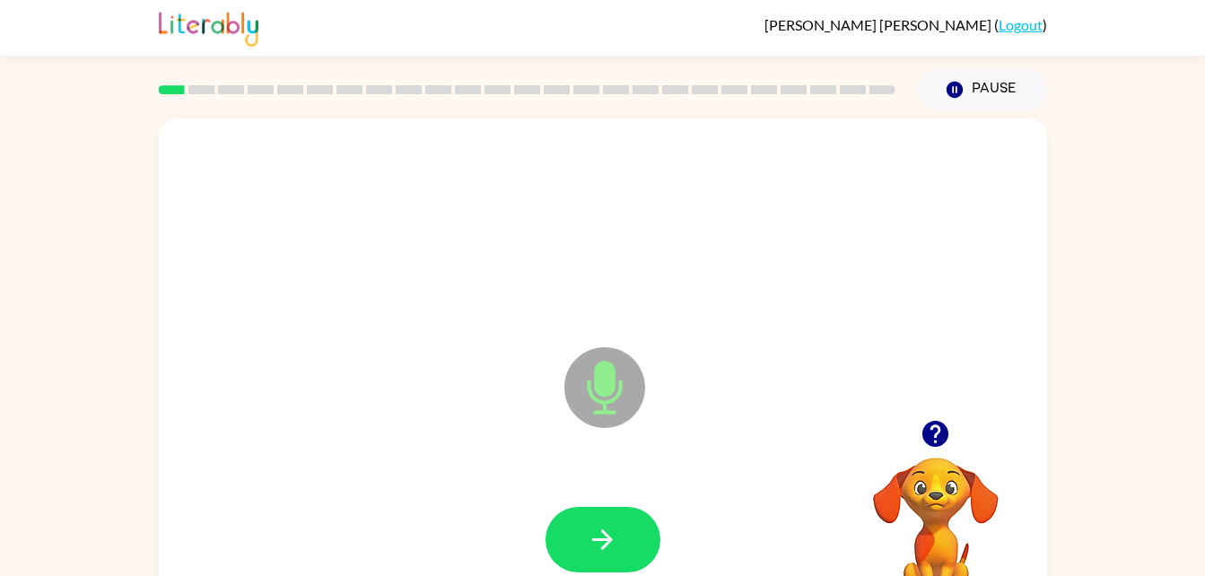
drag, startPoint x: 630, startPoint y: 545, endPoint x: 594, endPoint y: 533, distance: 37.7
click at [626, 545] on button "button" at bounding box center [603, 540] width 115 height 66
click at [594, 530] on icon "button" at bounding box center [602, 539] width 31 height 31
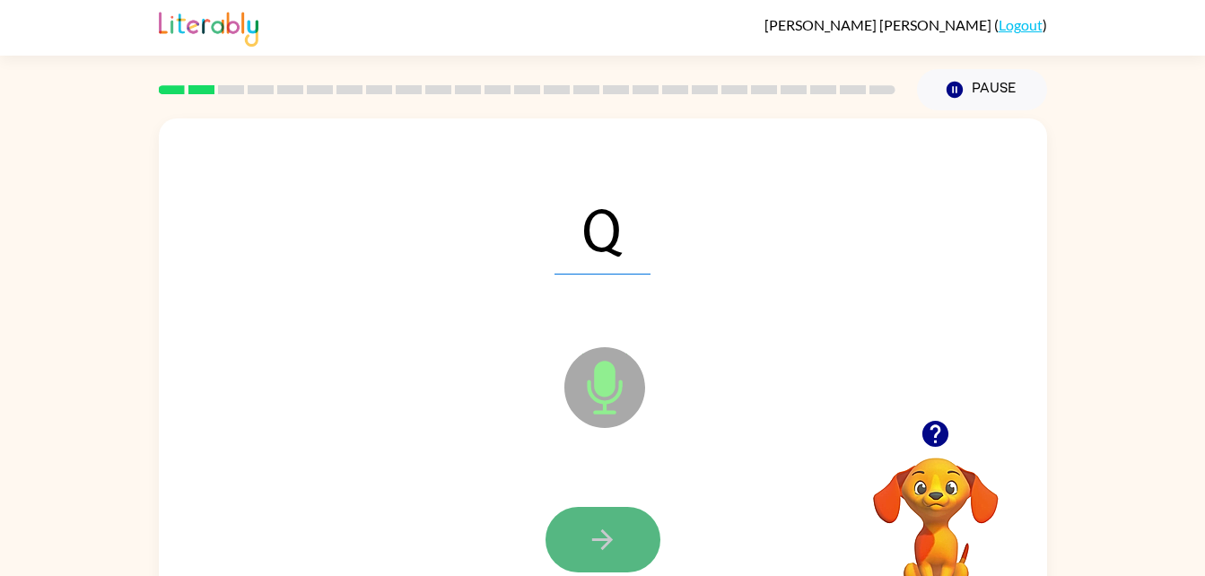
click at [588, 519] on button "button" at bounding box center [603, 540] width 115 height 66
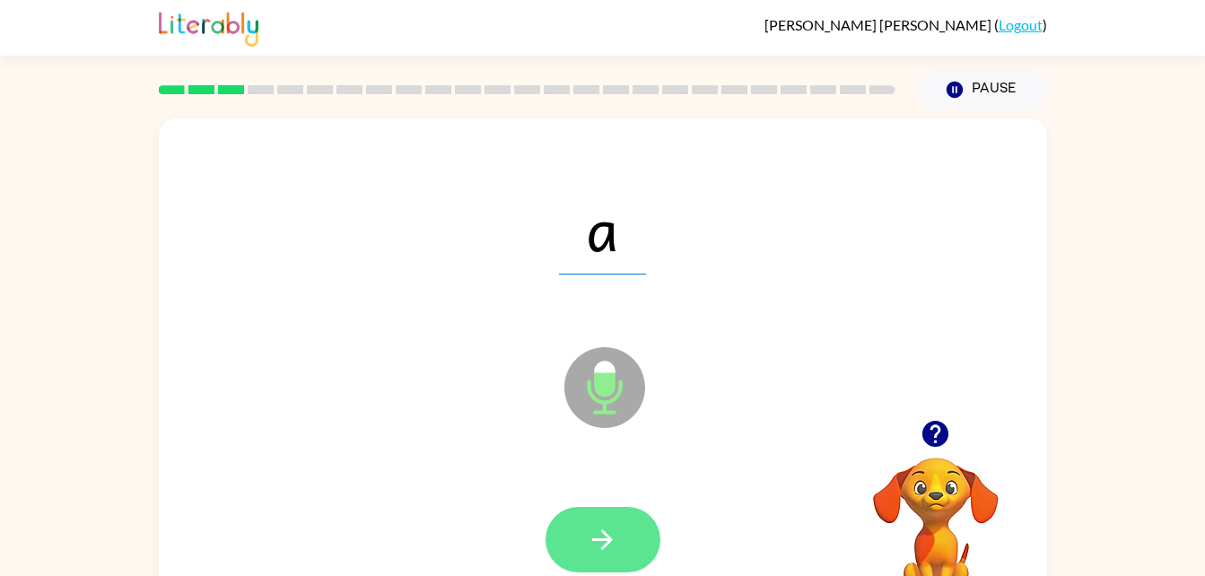
click at [611, 530] on icon "button" at bounding box center [602, 539] width 31 height 31
click at [603, 541] on icon "button" at bounding box center [602, 539] width 31 height 31
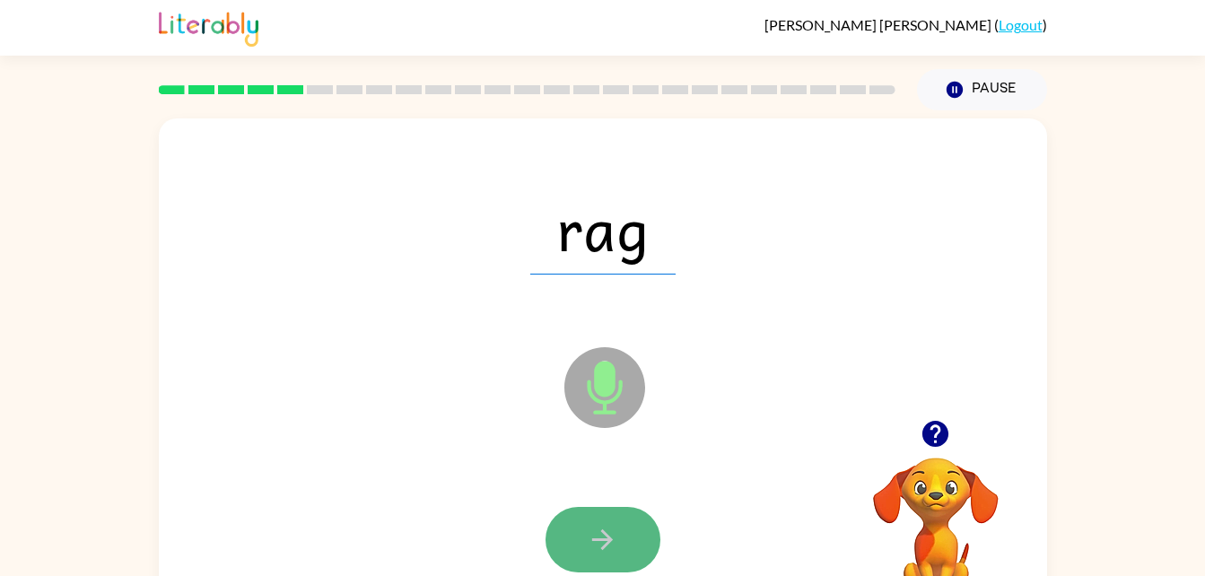
click at [611, 543] on icon "button" at bounding box center [602, 539] width 31 height 31
click at [590, 541] on icon "button" at bounding box center [602, 539] width 31 height 31
click at [592, 530] on icon "button" at bounding box center [602, 539] width 31 height 31
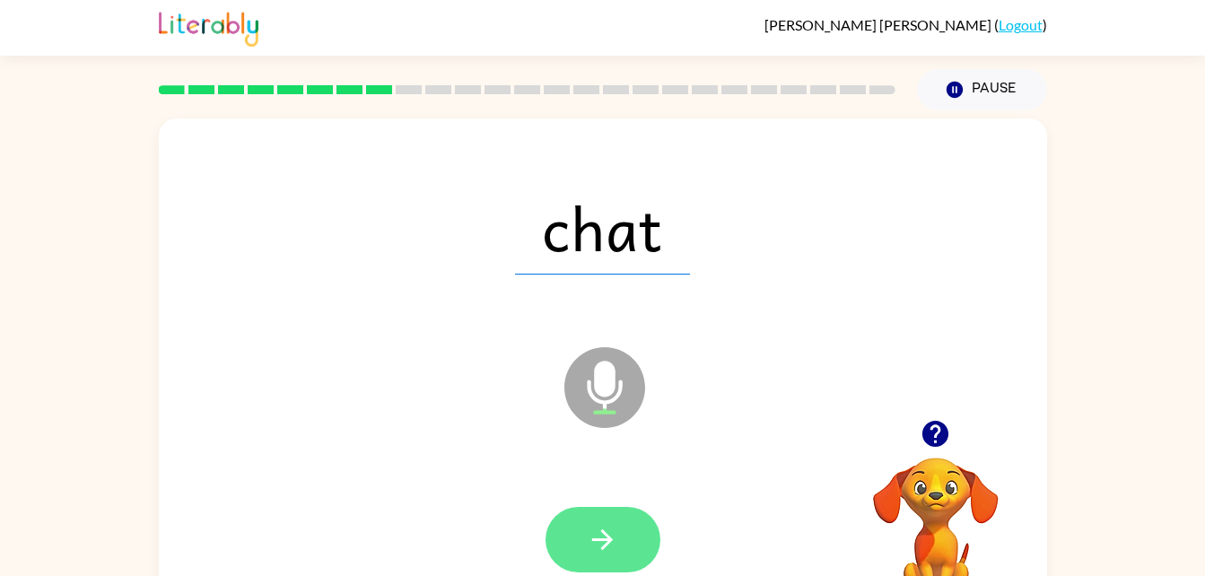
click at [590, 530] on icon "button" at bounding box center [602, 539] width 31 height 31
click at [571, 530] on button "button" at bounding box center [603, 540] width 115 height 66
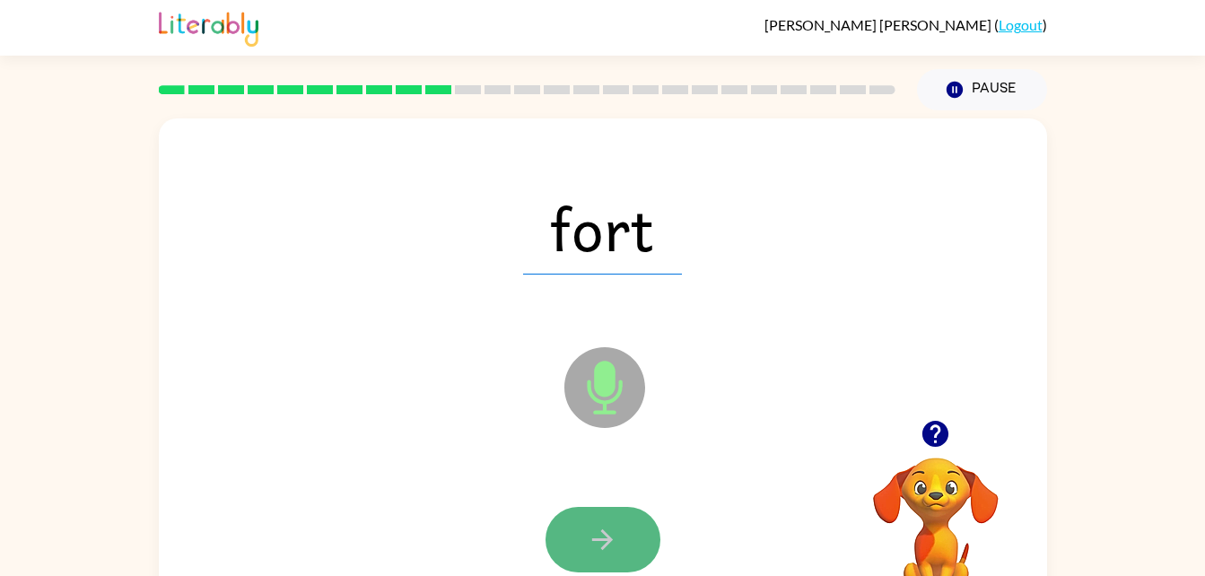
click at [591, 536] on icon "button" at bounding box center [602, 539] width 31 height 31
click at [598, 552] on icon "button" at bounding box center [602, 539] width 31 height 31
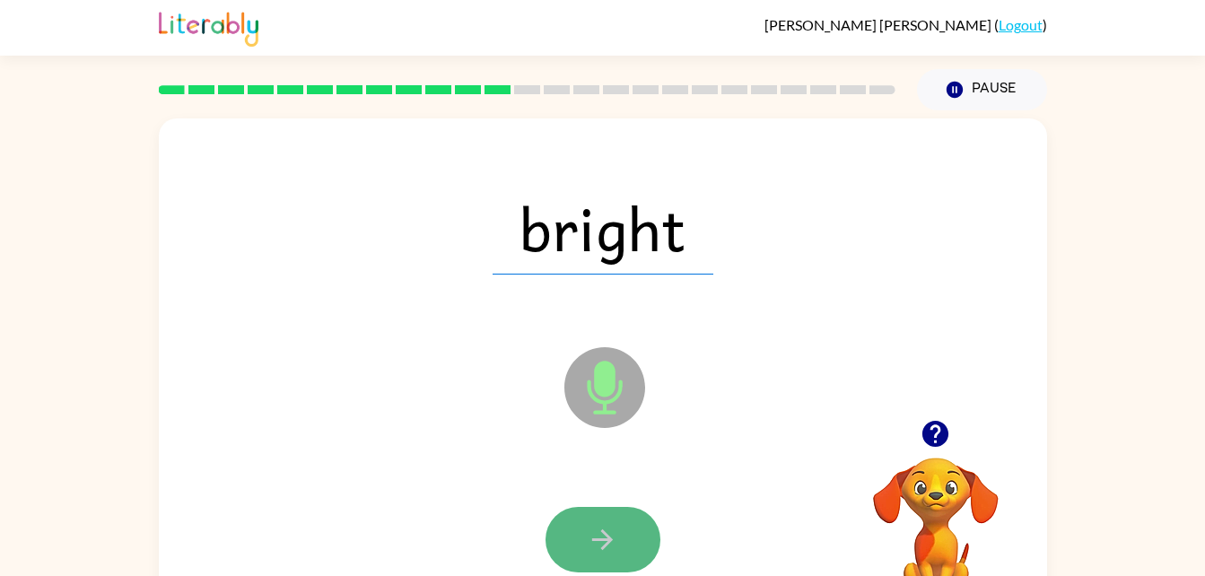
click at [571, 517] on button "button" at bounding box center [603, 540] width 115 height 66
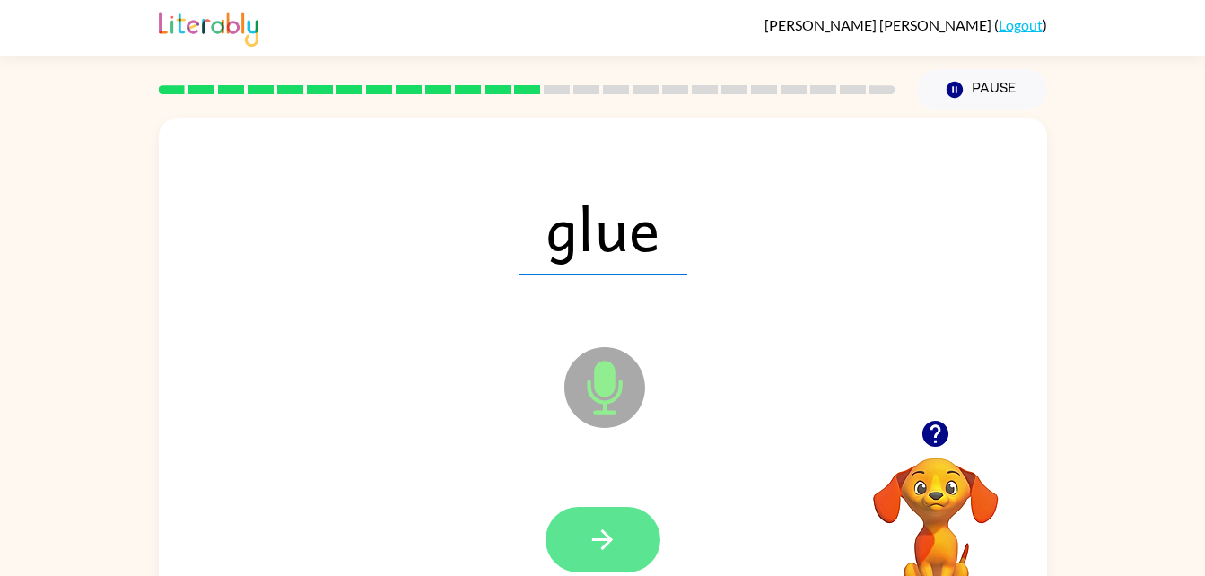
click at [594, 506] on div at bounding box center [603, 540] width 852 height 147
click at [653, 554] on button "button" at bounding box center [603, 540] width 115 height 66
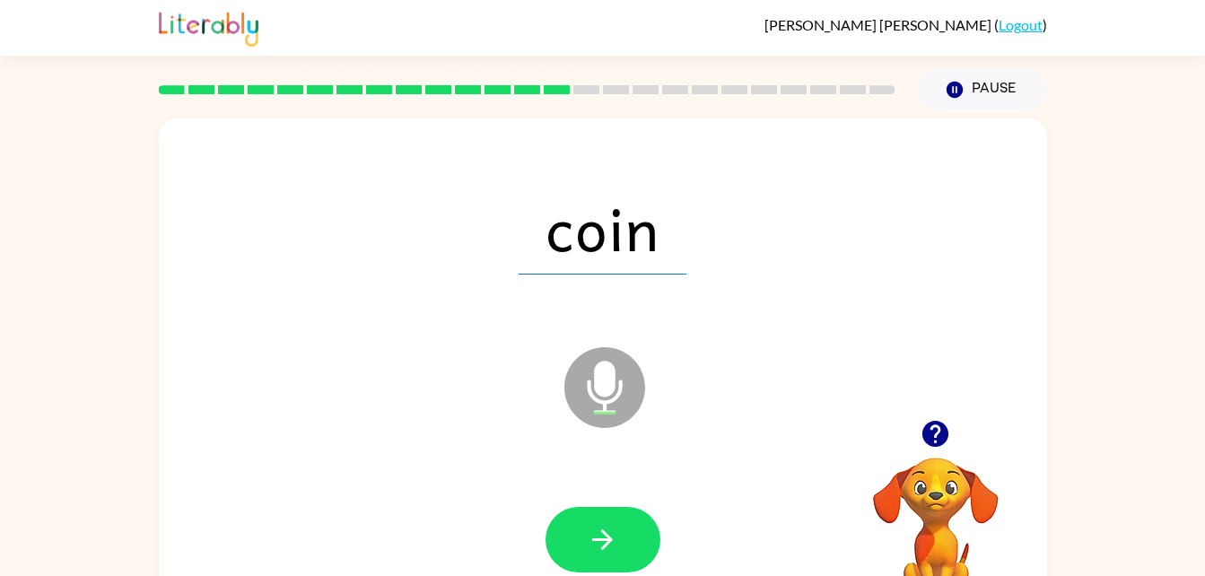
click at [631, 529] on button "button" at bounding box center [603, 540] width 115 height 66
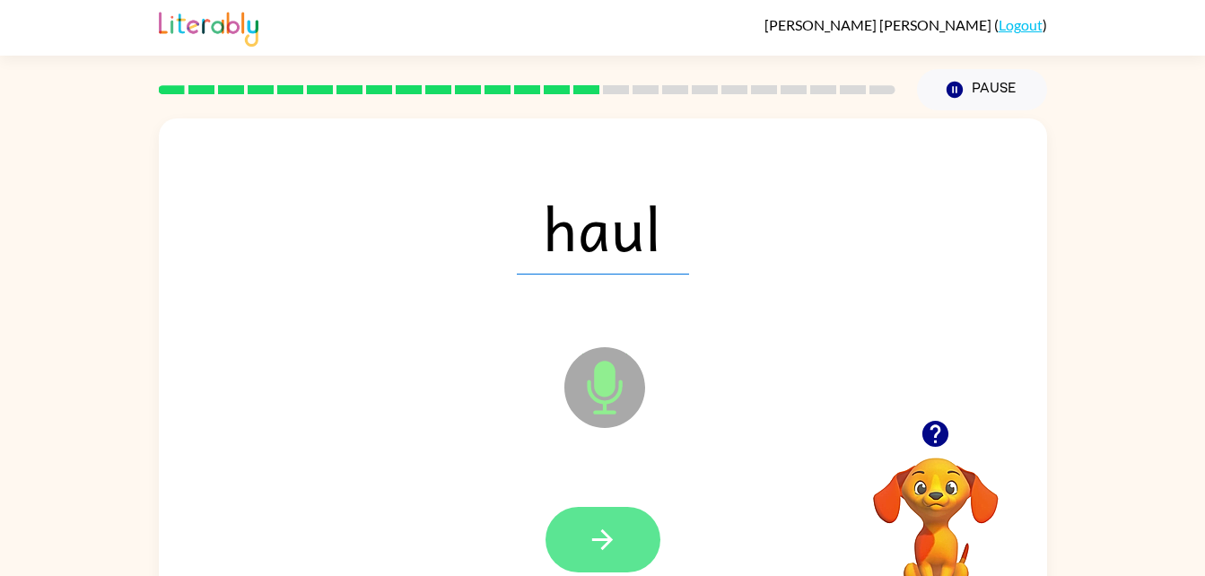
click at [615, 535] on icon "button" at bounding box center [602, 539] width 31 height 31
click at [598, 527] on icon "button" at bounding box center [602, 539] width 31 height 31
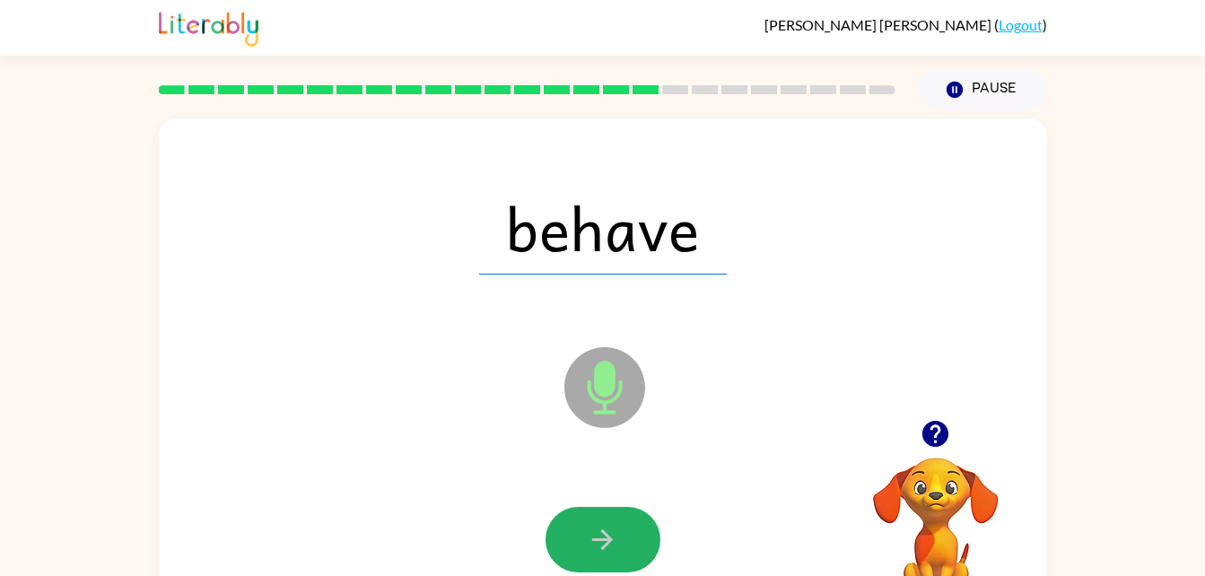
drag, startPoint x: 586, startPoint y: 552, endPoint x: 589, endPoint y: 535, distance: 17.3
click at [589, 536] on button "button" at bounding box center [603, 540] width 115 height 66
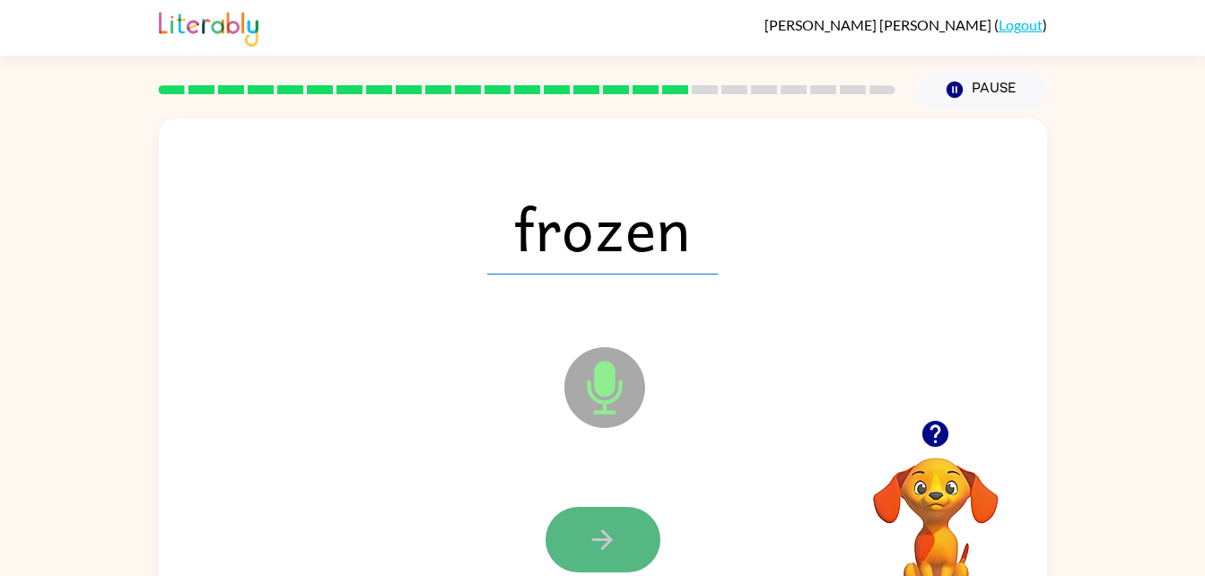
click at [609, 527] on icon "button" at bounding box center [602, 539] width 31 height 31
click at [615, 545] on icon "button" at bounding box center [602, 539] width 31 height 31
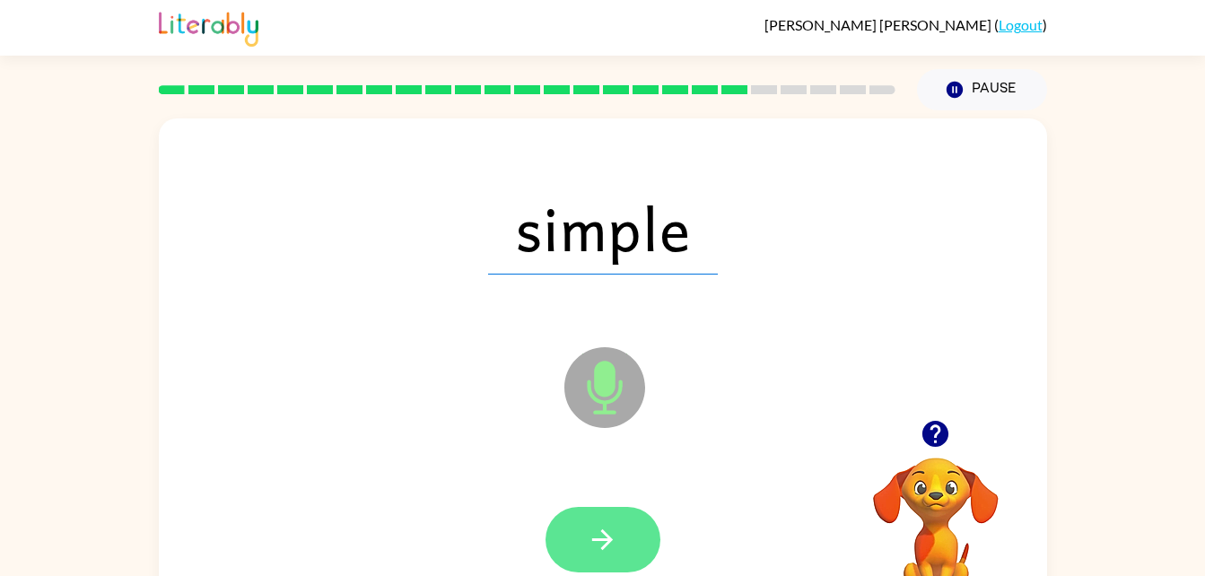
click at [597, 538] on icon "button" at bounding box center [602, 539] width 21 height 21
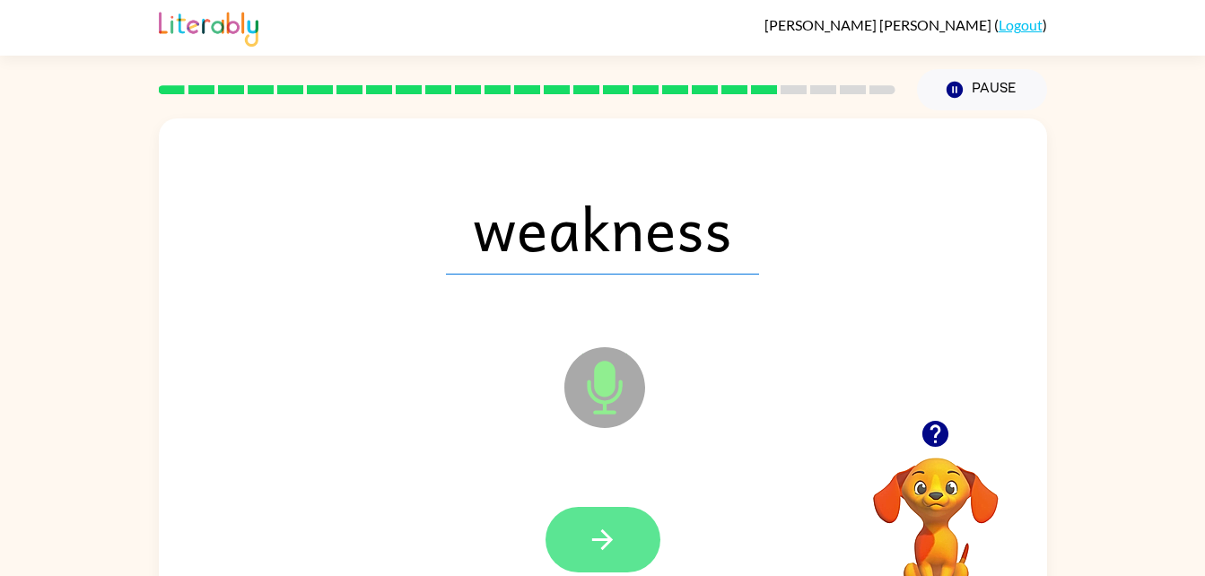
click at [589, 516] on button "button" at bounding box center [603, 540] width 115 height 66
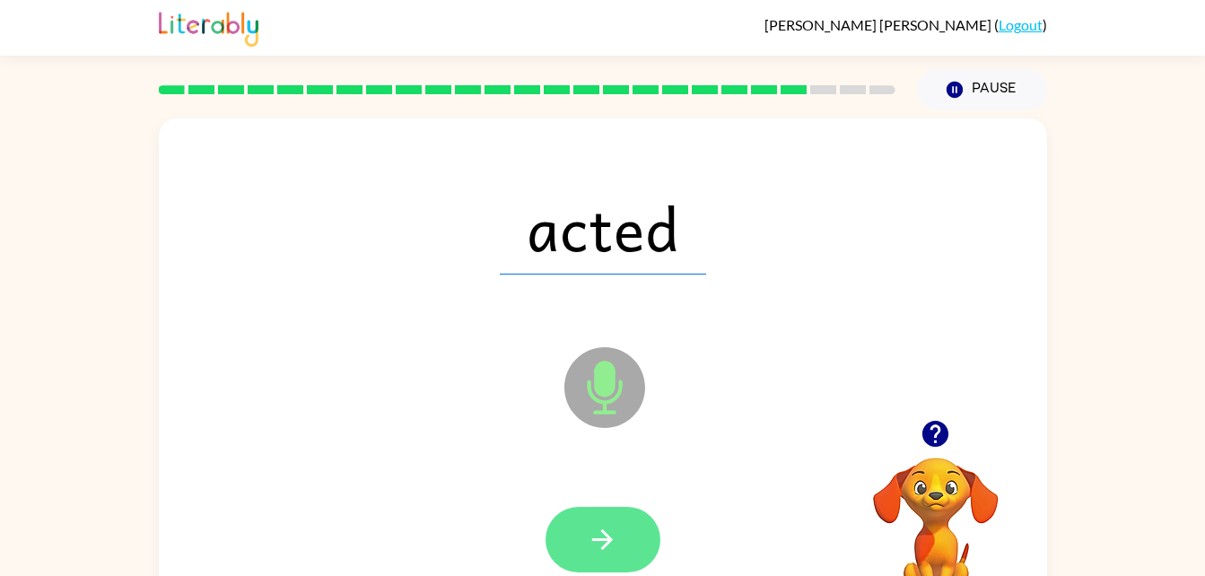
click at [593, 520] on button "button" at bounding box center [603, 540] width 115 height 66
click at [596, 528] on icon "button" at bounding box center [602, 539] width 31 height 31
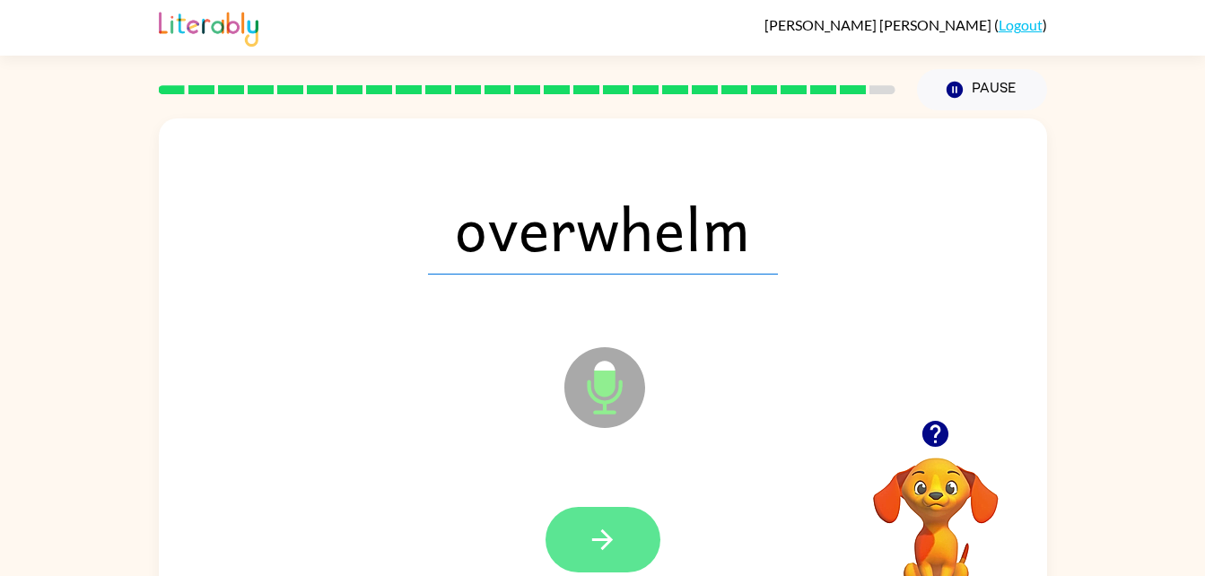
click at [600, 532] on icon "button" at bounding box center [602, 539] width 31 height 31
